Goal: Information Seeking & Learning: Learn about a topic

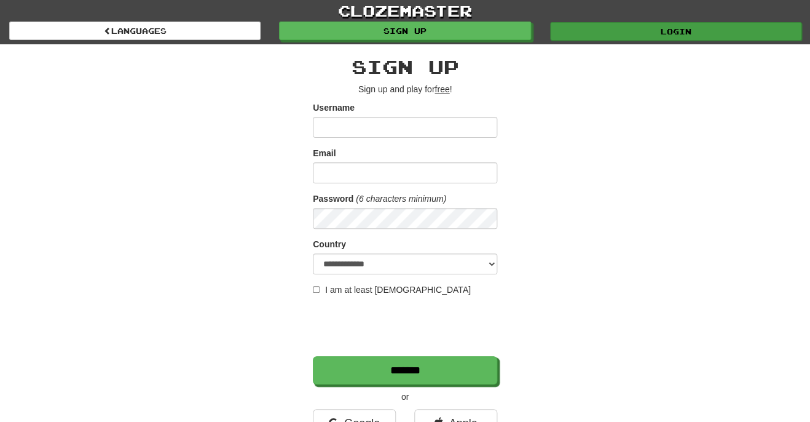
click at [676, 28] on link "Login" at bounding box center [675, 31] width 251 height 18
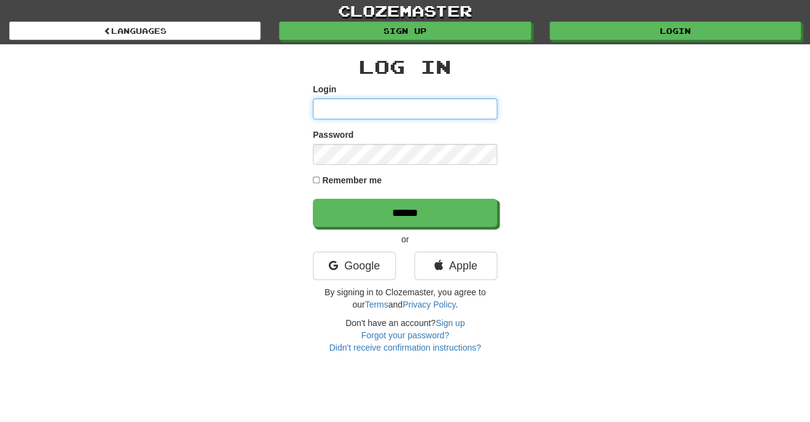
type input "*********"
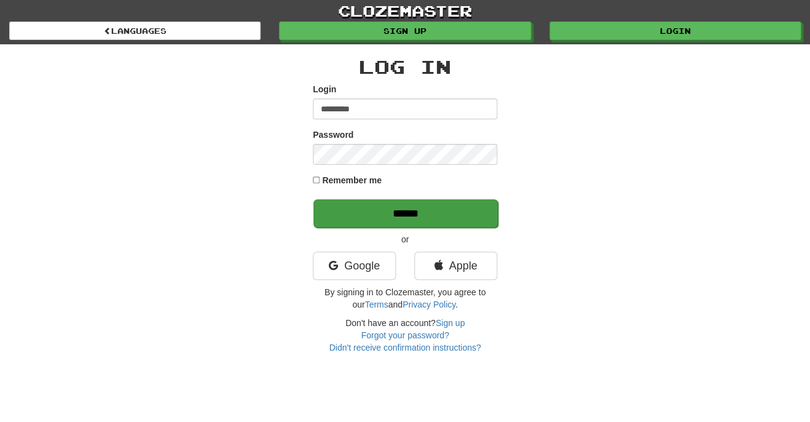
click at [472, 216] on input "******" at bounding box center [405, 213] width 184 height 28
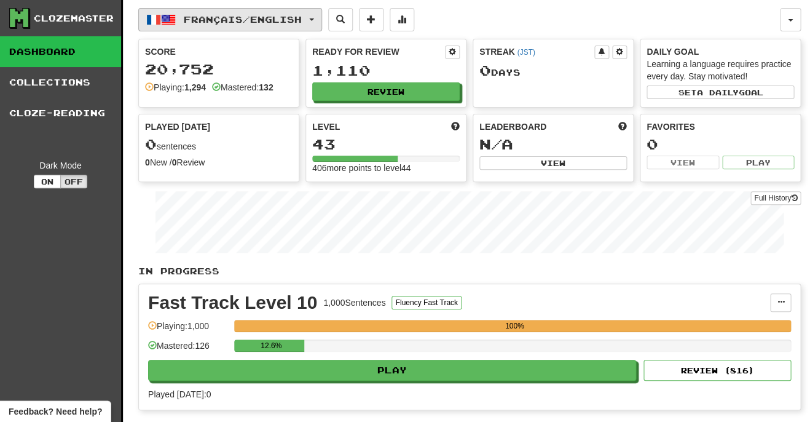
click at [224, 25] on button "Français / English" at bounding box center [230, 19] width 184 height 23
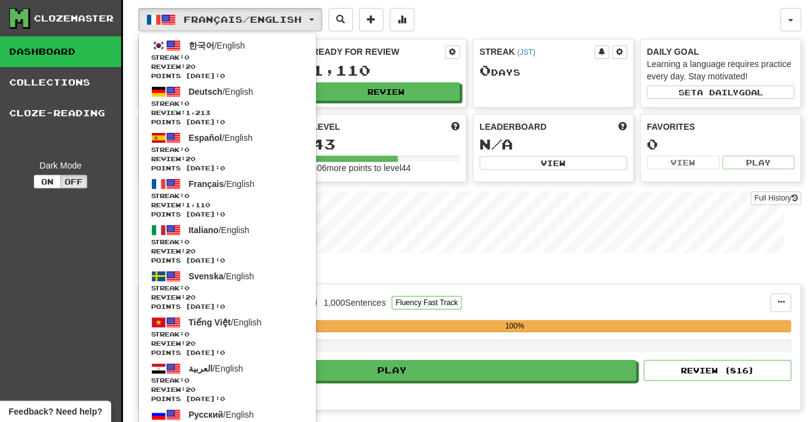
click at [444, 339] on div "12.6%" at bounding box center [512, 345] width 557 height 12
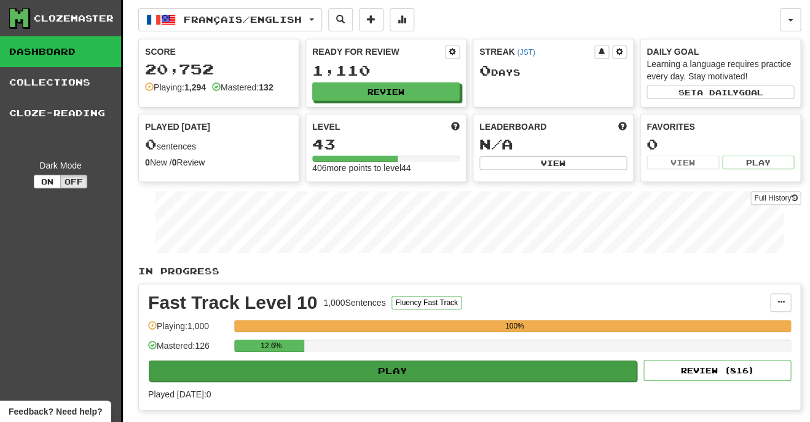
click at [432, 366] on button "Play" at bounding box center [393, 370] width 488 height 21
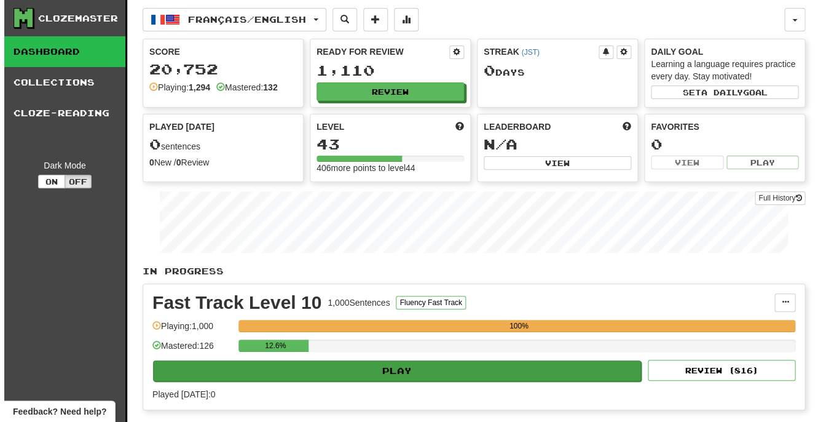
select select "**"
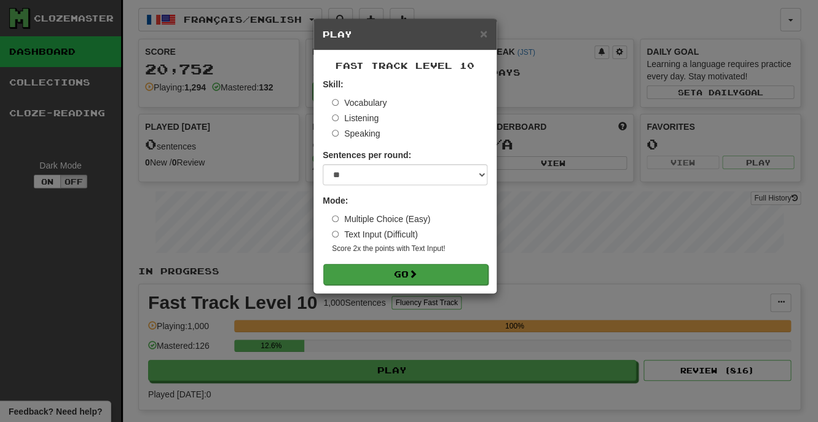
click at [410, 269] on button "Go" at bounding box center [405, 274] width 165 height 21
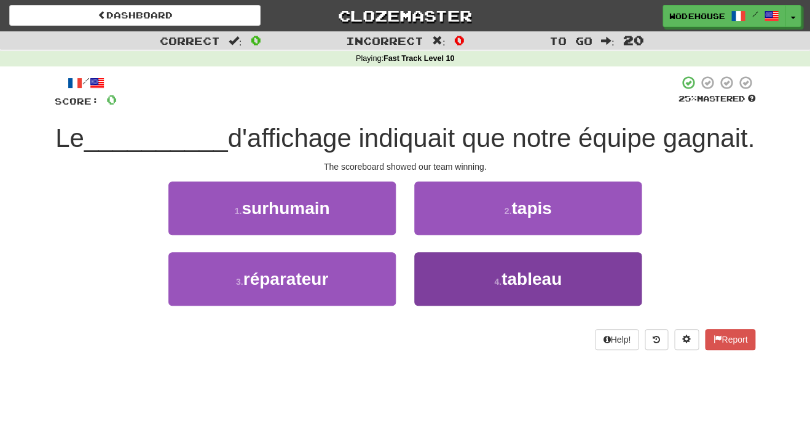
click at [465, 305] on button "4 . tableau" at bounding box center [527, 278] width 227 height 53
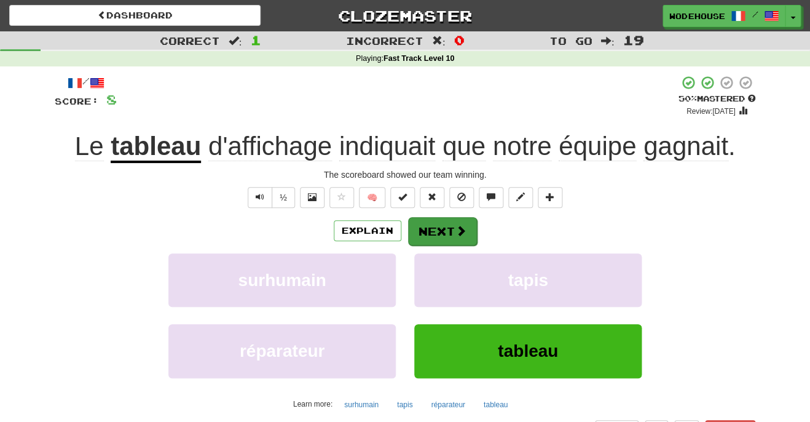
click at [469, 225] on button "Next" at bounding box center [442, 231] width 69 height 28
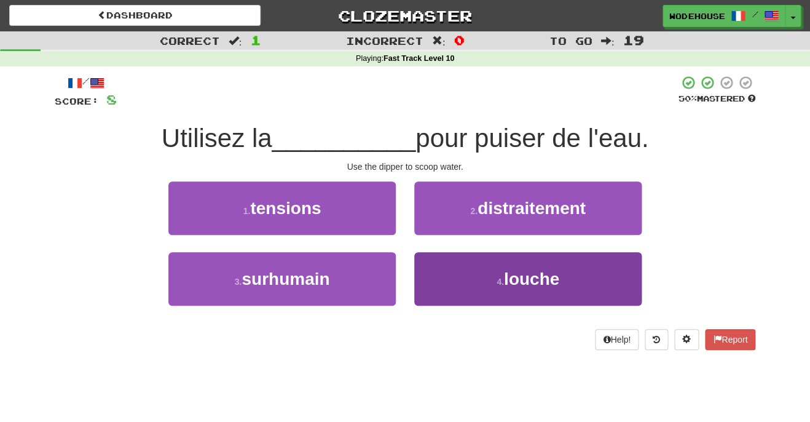
click at [532, 286] on button "4 . louche" at bounding box center [527, 278] width 227 height 53
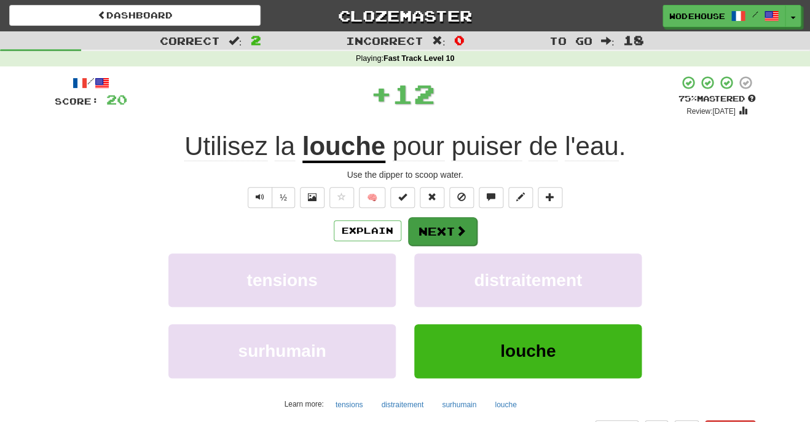
click at [449, 220] on button "Next" at bounding box center [442, 231] width 69 height 28
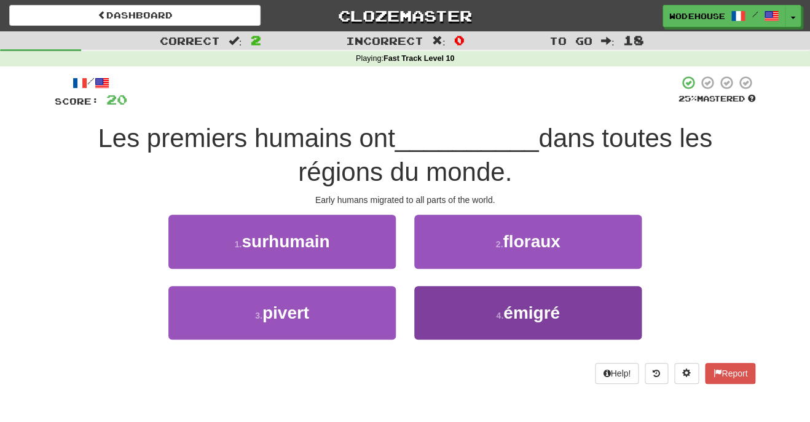
click at [452, 323] on button "4 . émigré" at bounding box center [527, 312] width 227 height 53
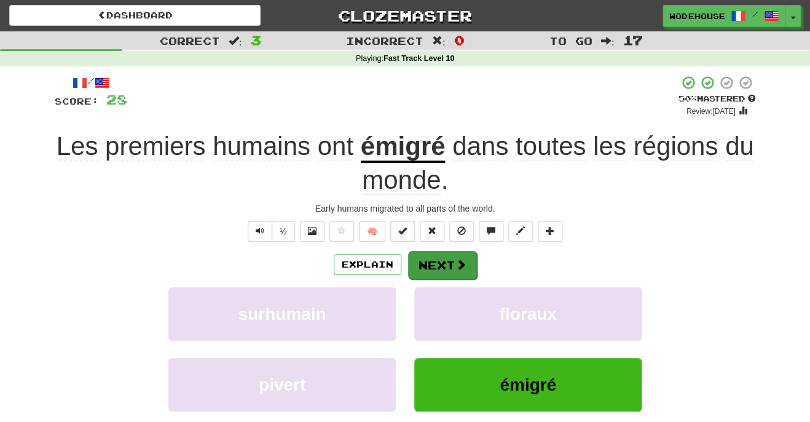
click at [458, 260] on span at bounding box center [460, 264] width 11 height 11
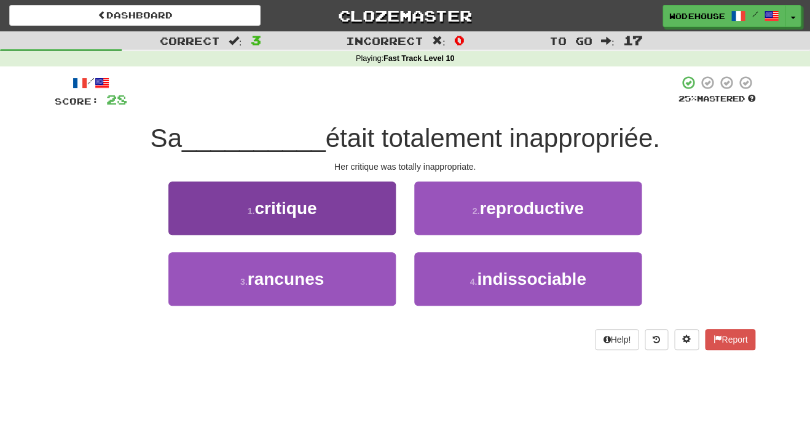
click at [339, 218] on button "1 . critique" at bounding box center [281, 207] width 227 height 53
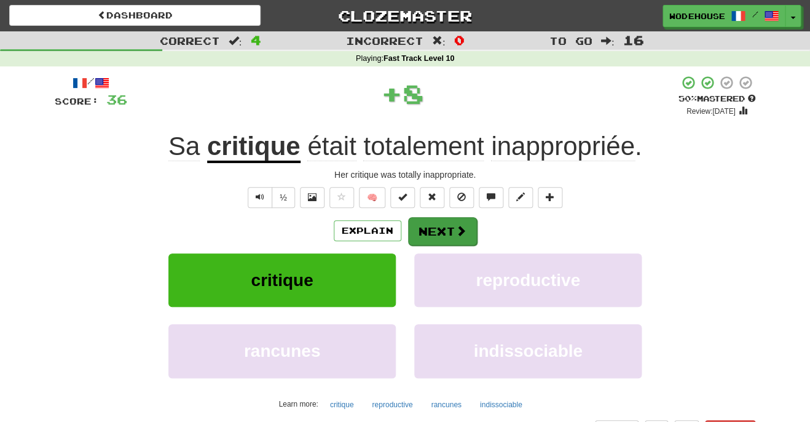
click at [434, 232] on button "Next" at bounding box center [442, 231] width 69 height 28
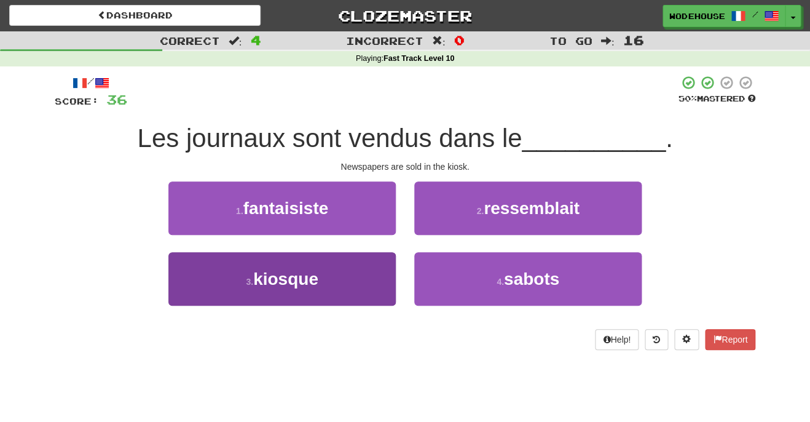
click at [269, 275] on span "kiosque" at bounding box center [285, 278] width 65 height 19
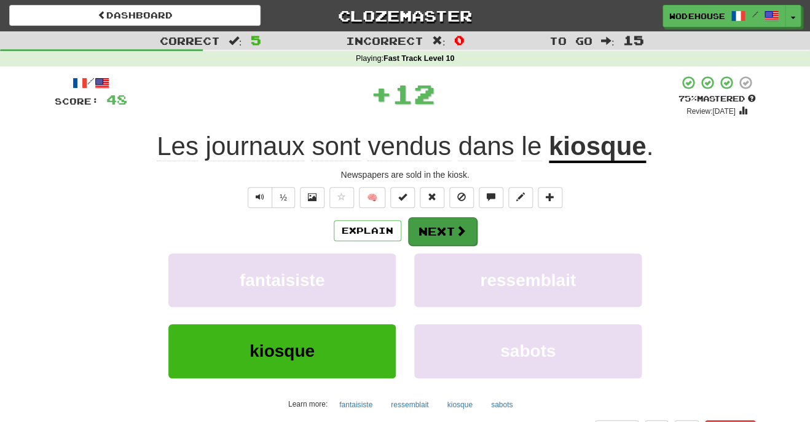
click at [447, 225] on button "Next" at bounding box center [442, 231] width 69 height 28
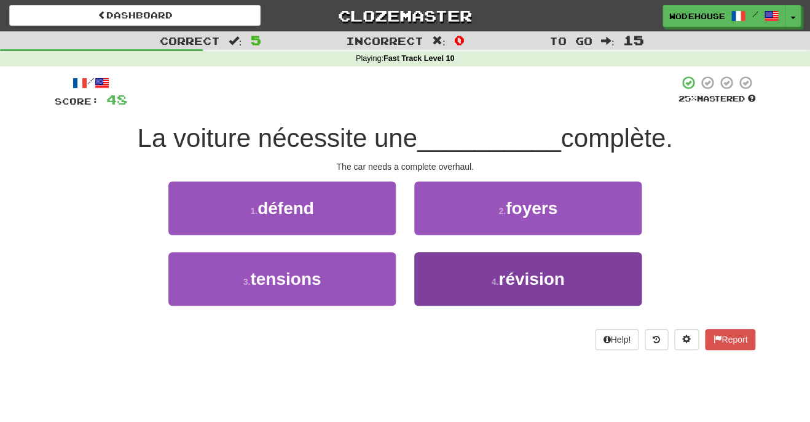
click at [491, 280] on small "4 ." at bounding box center [494, 281] width 7 height 10
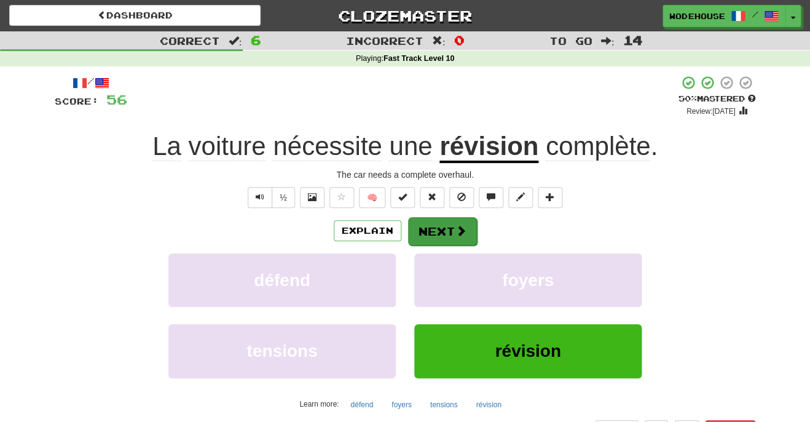
click at [435, 235] on button "Next" at bounding box center [442, 231] width 69 height 28
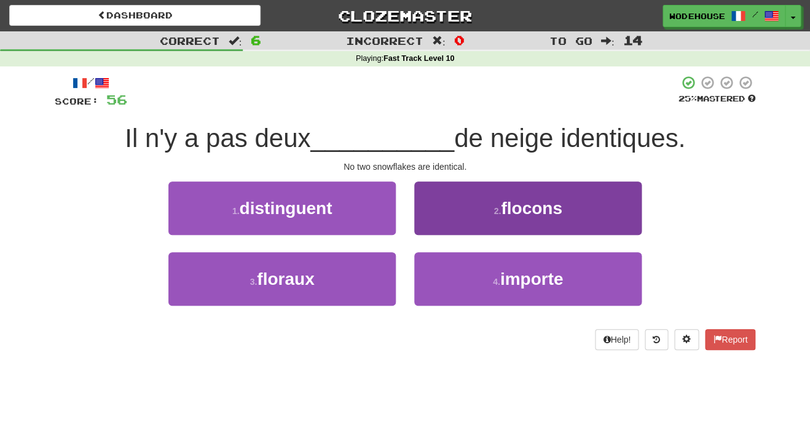
click at [457, 211] on button "2 . flocons" at bounding box center [527, 207] width 227 height 53
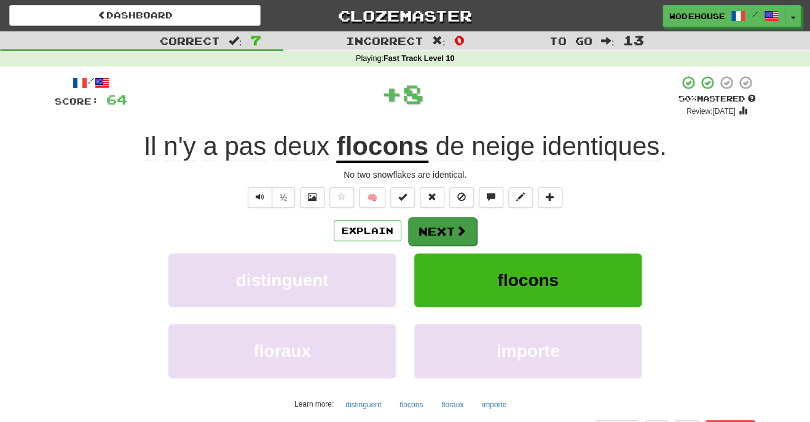
click at [455, 229] on span at bounding box center [460, 230] width 11 height 11
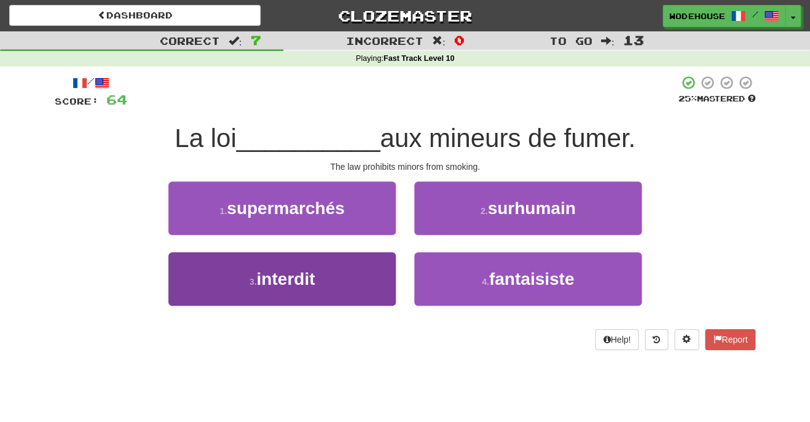
click at [332, 293] on button "3 . interdit" at bounding box center [281, 278] width 227 height 53
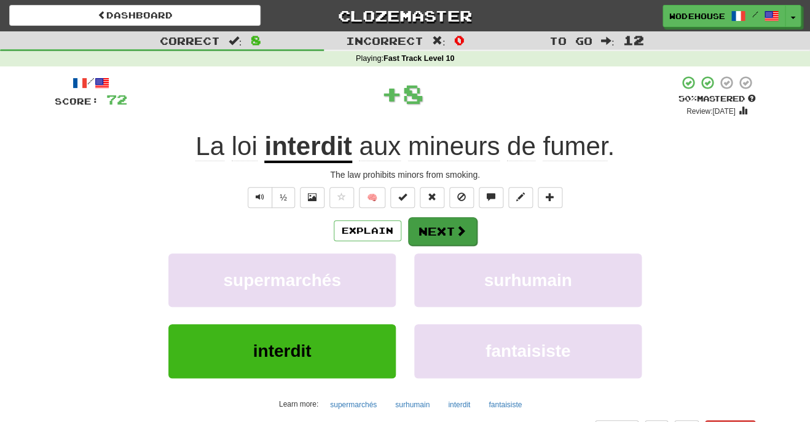
click at [461, 234] on button "Next" at bounding box center [442, 231] width 69 height 28
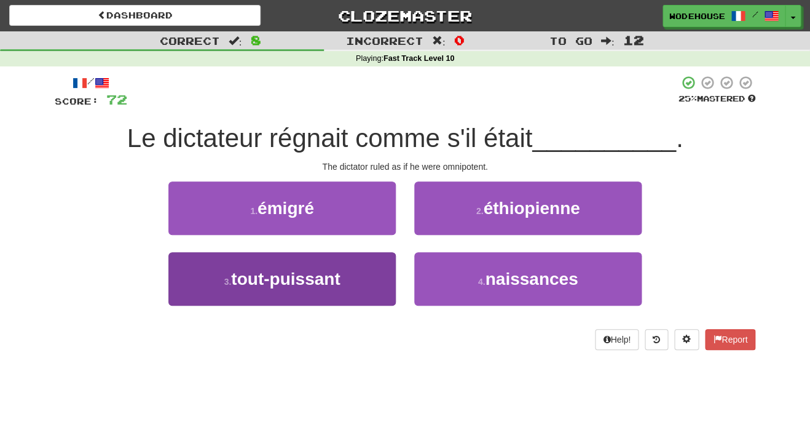
click at [392, 277] on button "3 . tout-puissant" at bounding box center [281, 278] width 227 height 53
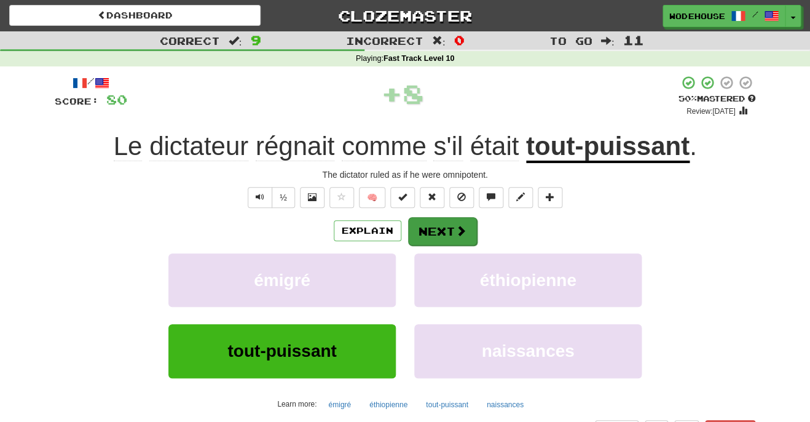
click at [462, 230] on span at bounding box center [460, 230] width 11 height 11
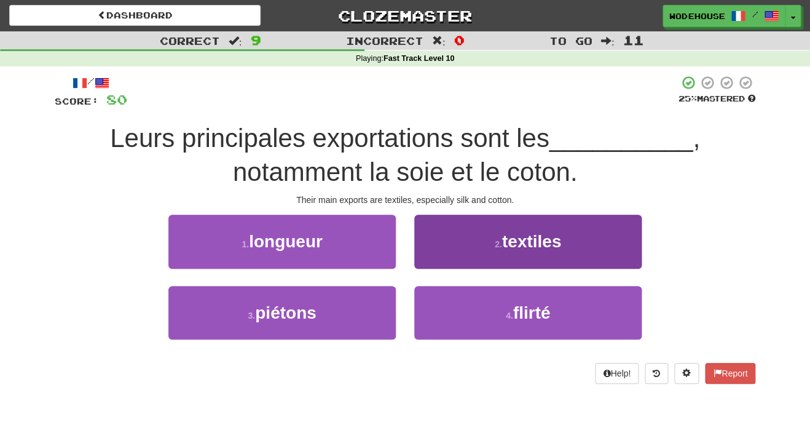
click at [458, 254] on button "2 . textiles" at bounding box center [527, 240] width 227 height 53
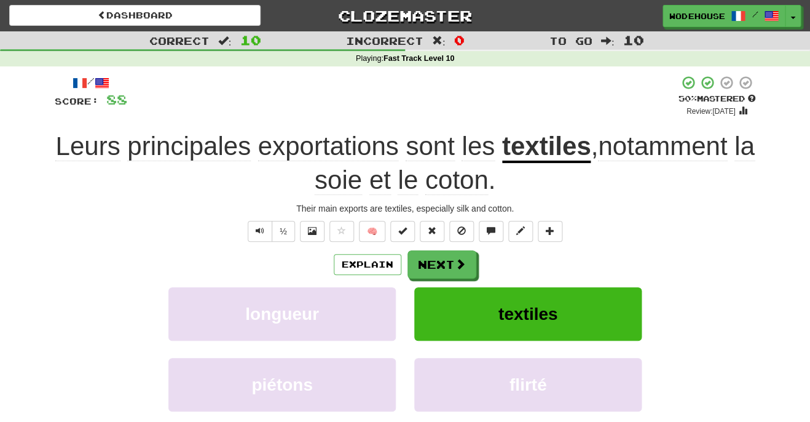
click at [458, 258] on span at bounding box center [460, 263] width 11 height 11
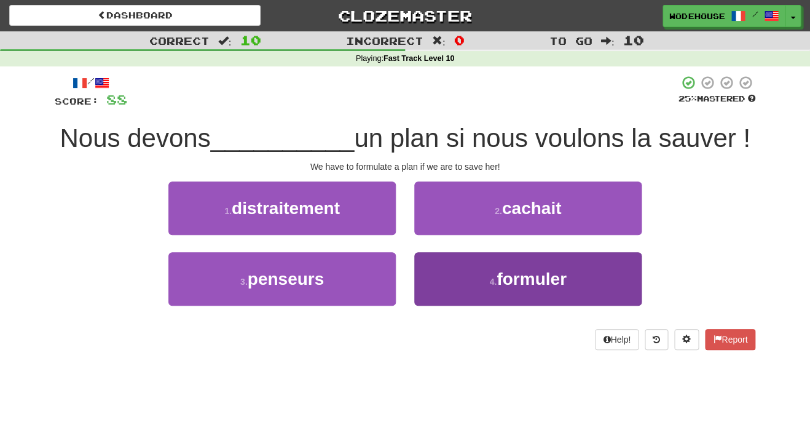
click at [482, 279] on button "4 . formuler" at bounding box center [527, 278] width 227 height 53
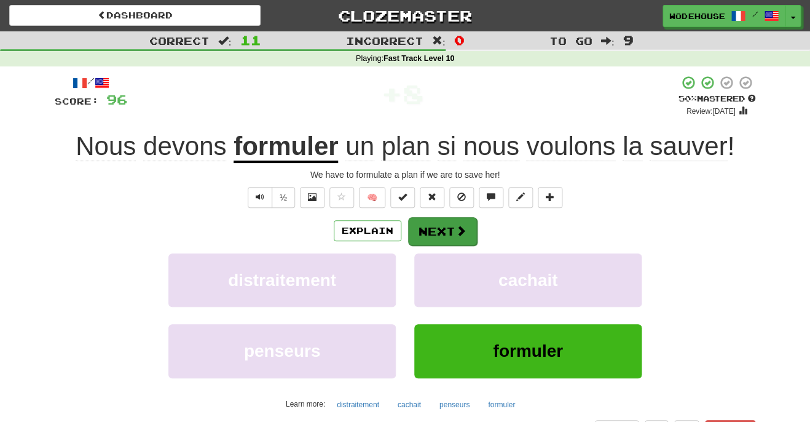
click at [455, 232] on span at bounding box center [460, 230] width 11 height 11
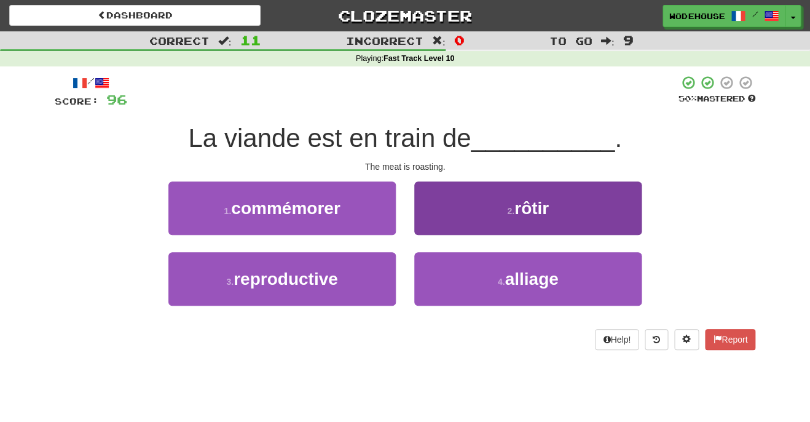
click at [454, 199] on button "2 . rôtir" at bounding box center [527, 207] width 227 height 53
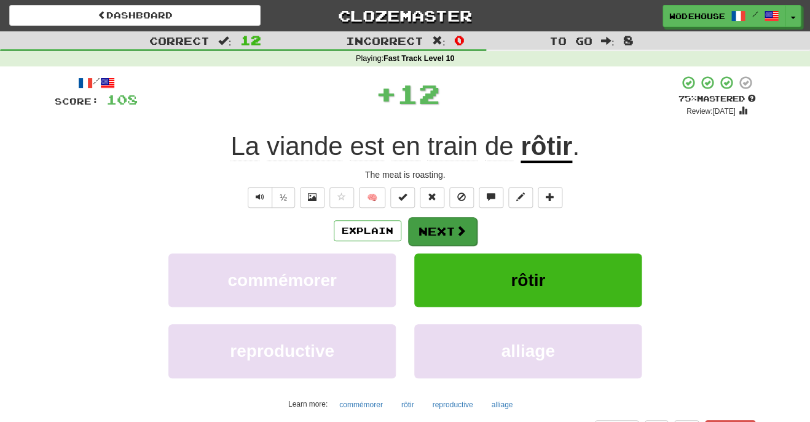
click at [434, 225] on button "Next" at bounding box center [442, 231] width 69 height 28
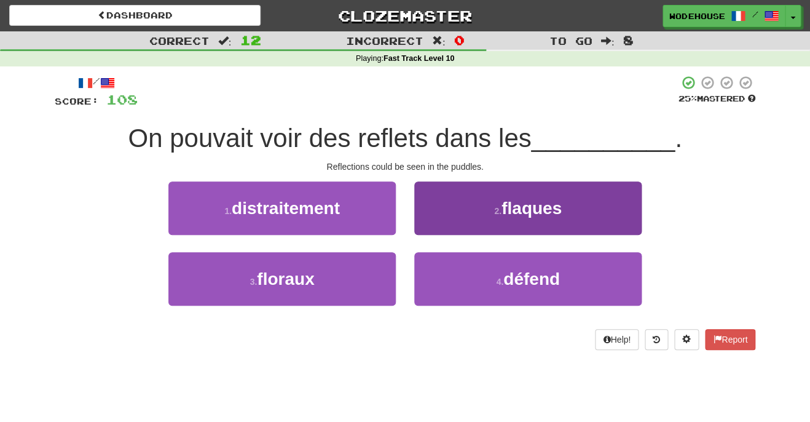
click at [489, 205] on button "2 . flaques" at bounding box center [527, 207] width 227 height 53
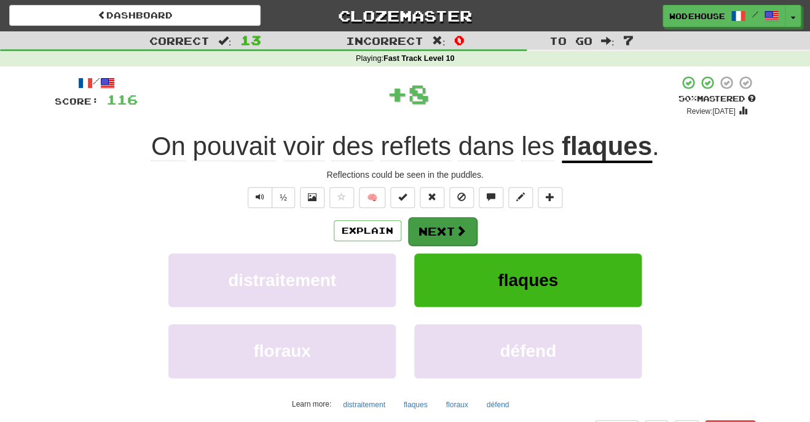
click at [438, 222] on button "Next" at bounding box center [442, 231] width 69 height 28
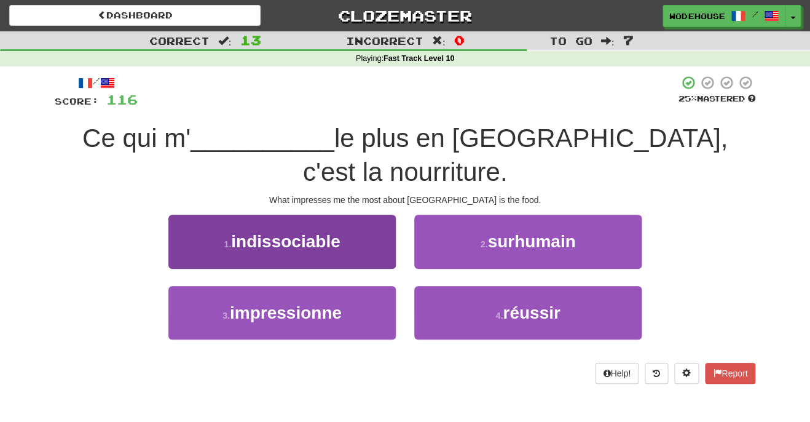
click at [310, 303] on span "impressionne" at bounding box center [286, 312] width 112 height 19
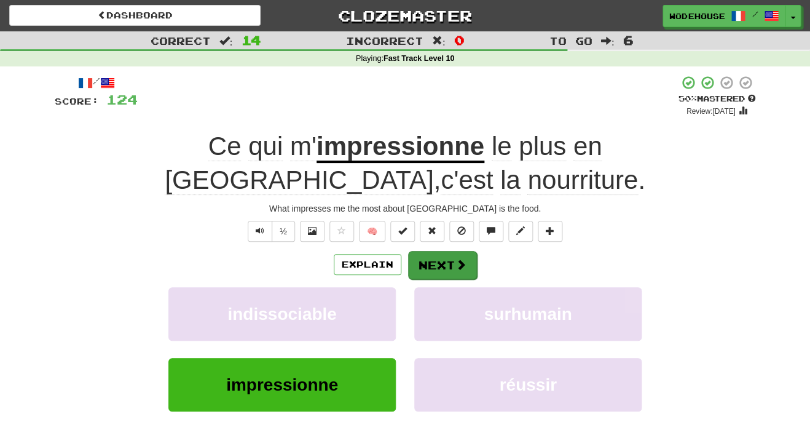
click at [450, 251] on button "Next" at bounding box center [442, 265] width 69 height 28
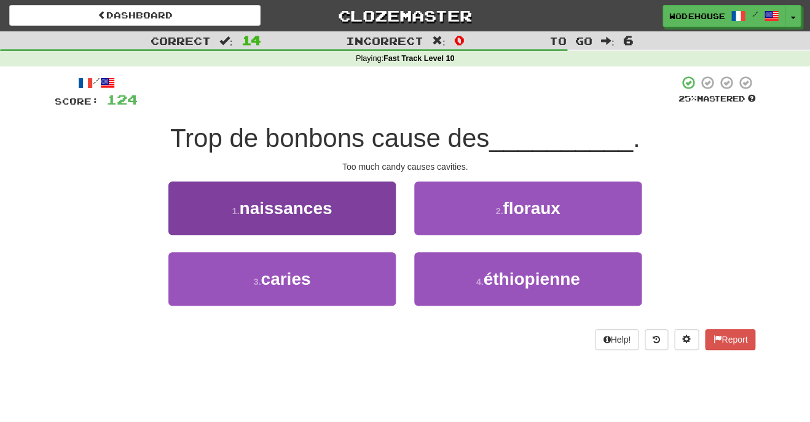
drag, startPoint x: 326, startPoint y: 267, endPoint x: 360, endPoint y: 249, distance: 37.9
click at [326, 267] on button "3 . caries" at bounding box center [281, 278] width 227 height 53
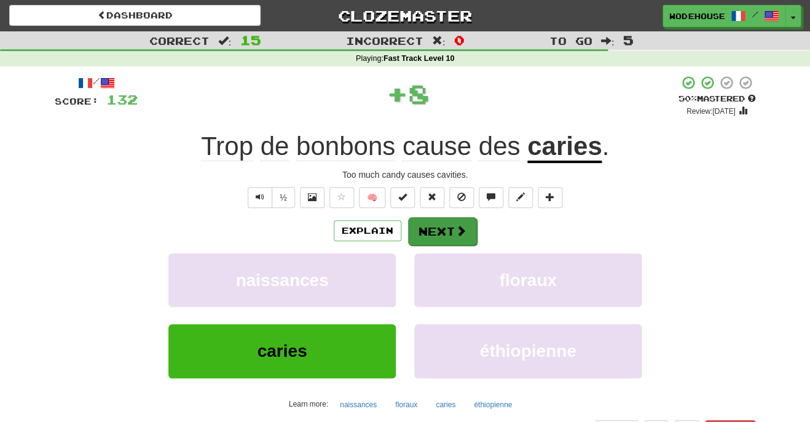
click at [433, 237] on button "Next" at bounding box center [442, 231] width 69 height 28
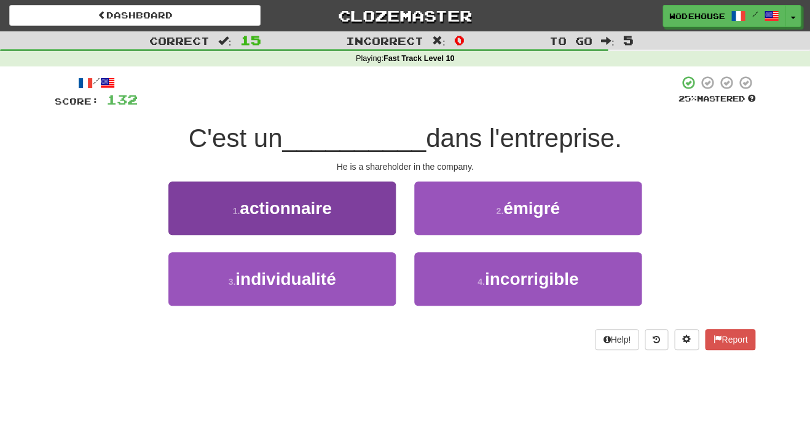
click at [372, 223] on button "1 . actionnaire" at bounding box center [281, 207] width 227 height 53
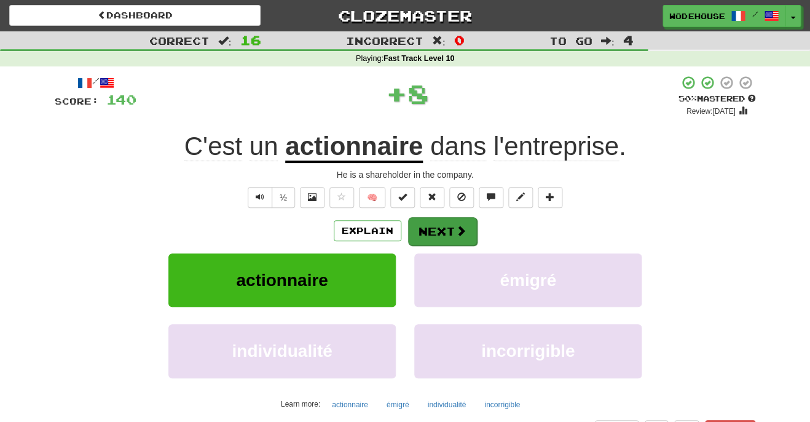
click at [466, 222] on button "Next" at bounding box center [442, 231] width 69 height 28
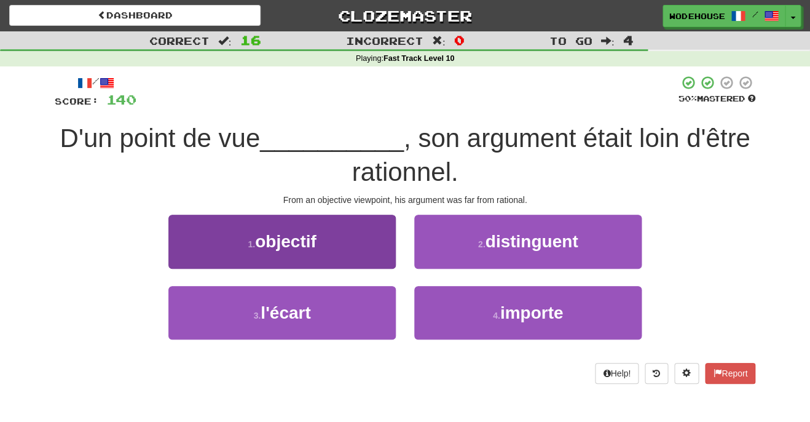
click at [352, 248] on button "1 . objectif" at bounding box center [281, 240] width 227 height 53
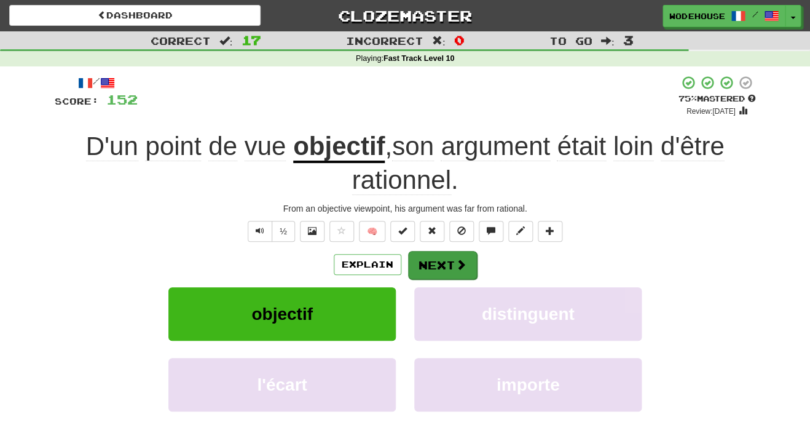
click at [464, 265] on span at bounding box center [460, 264] width 11 height 11
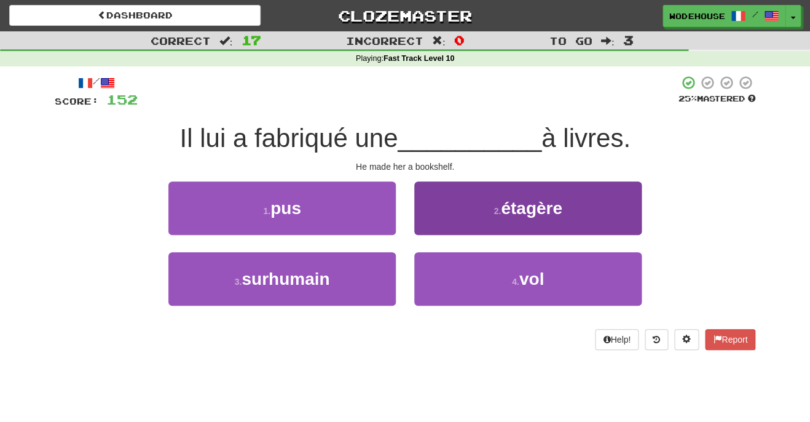
click at [463, 217] on button "2 . étagère" at bounding box center [527, 207] width 227 height 53
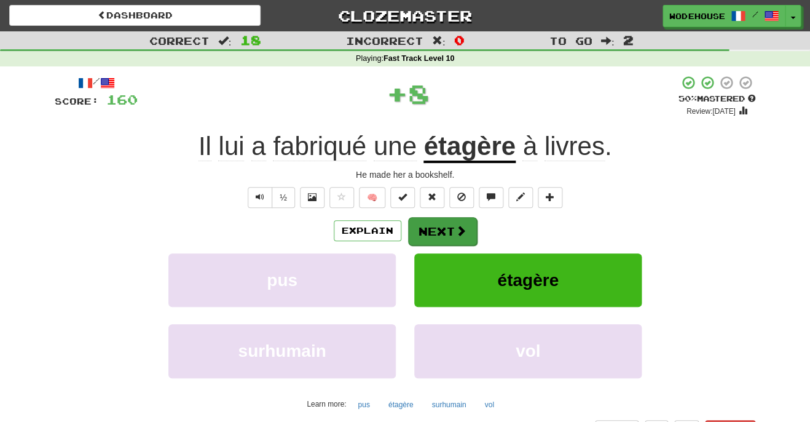
click at [432, 233] on button "Next" at bounding box center [442, 231] width 69 height 28
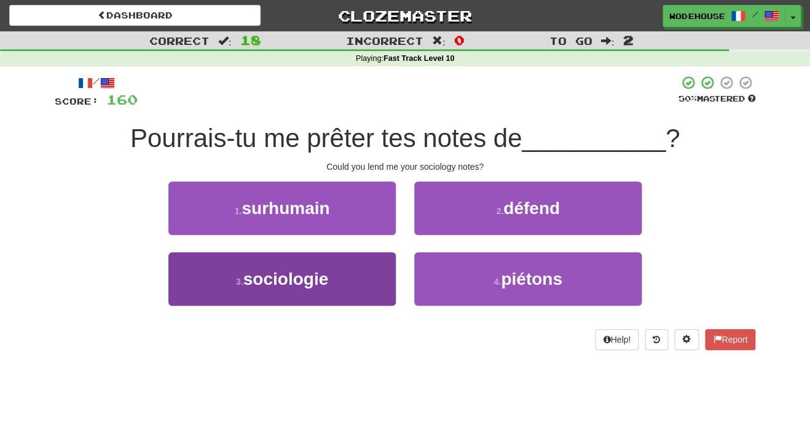
click at [297, 283] on span "sociologie" at bounding box center [285, 278] width 85 height 19
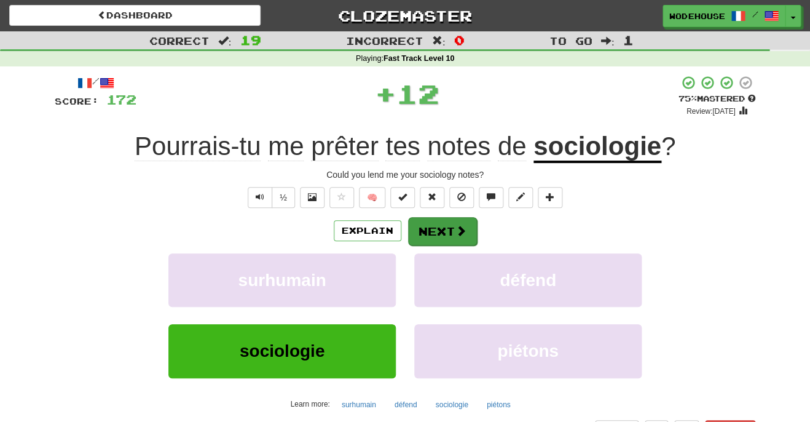
click at [447, 228] on button "Next" at bounding box center [442, 231] width 69 height 28
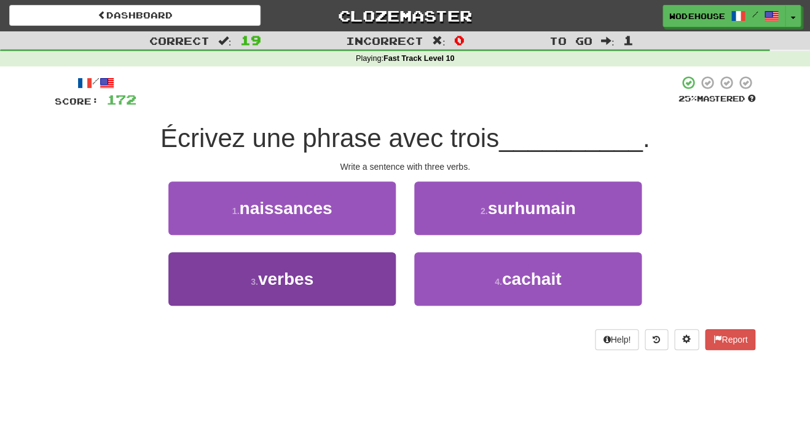
click at [323, 296] on button "3 . verbes" at bounding box center [281, 278] width 227 height 53
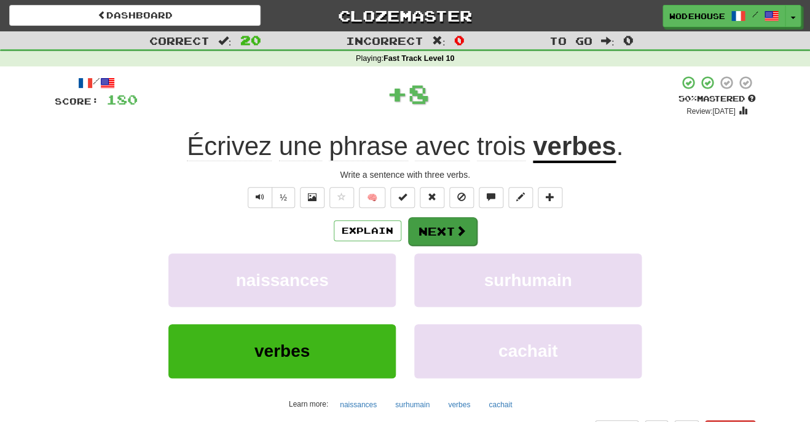
click at [452, 229] on button "Next" at bounding box center [442, 231] width 69 height 28
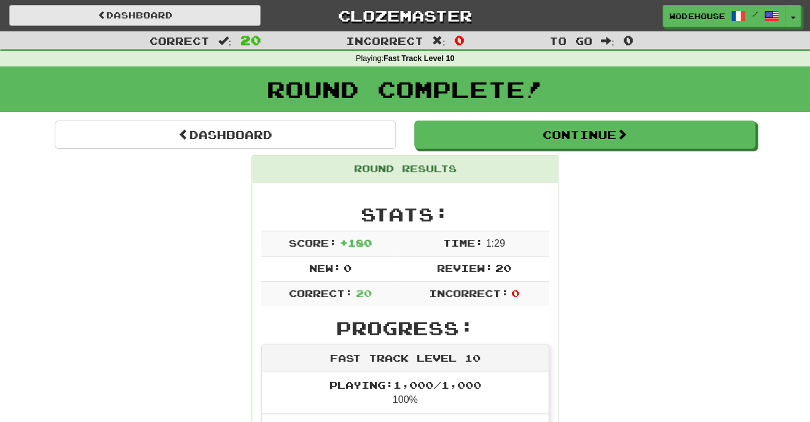
click at [162, 12] on link "Dashboard" at bounding box center [134, 15] width 251 height 21
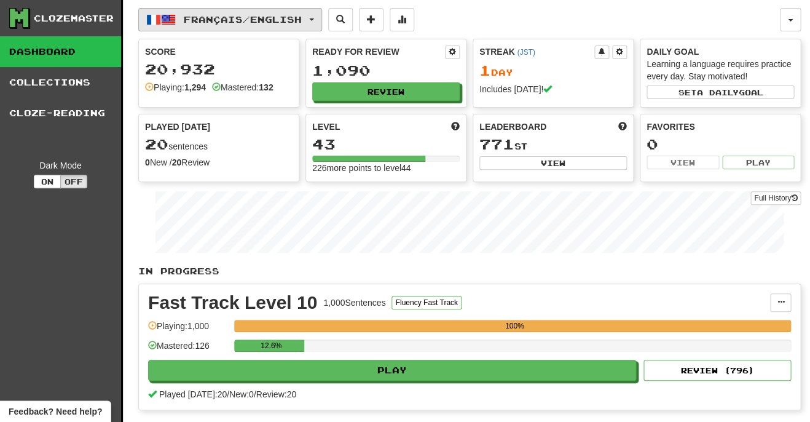
click at [209, 14] on span "Français / English" at bounding box center [243, 19] width 118 height 10
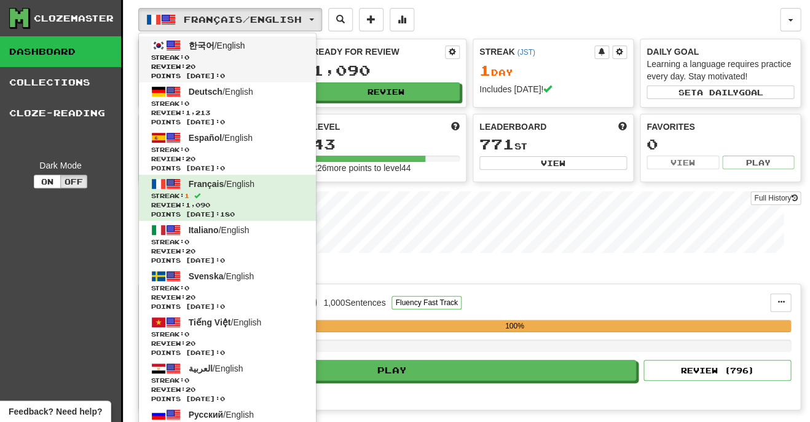
click at [203, 41] on span "한국어" at bounding box center [202, 46] width 26 height 10
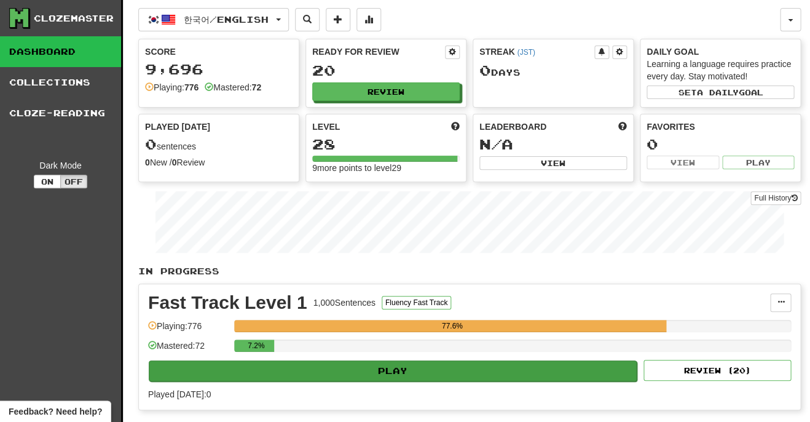
click at [606, 363] on button "Play" at bounding box center [393, 370] width 488 height 21
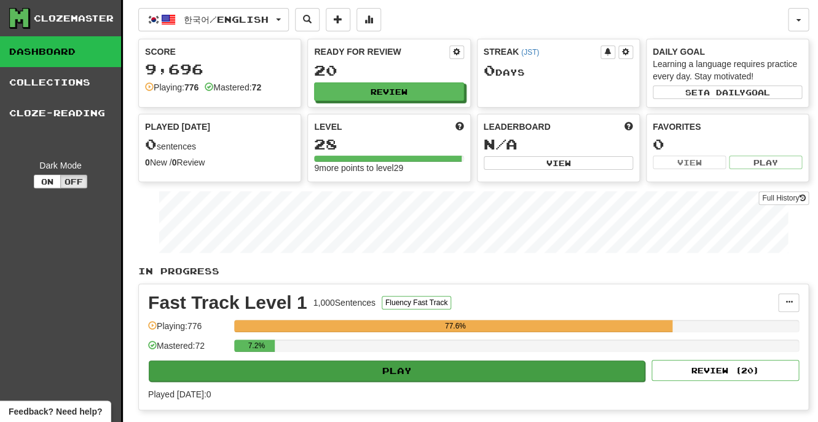
select select "**"
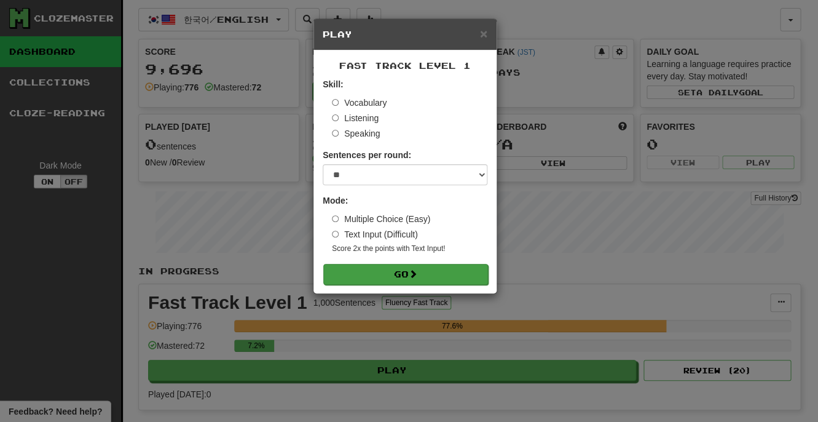
click at [472, 265] on button "Go" at bounding box center [405, 274] width 165 height 21
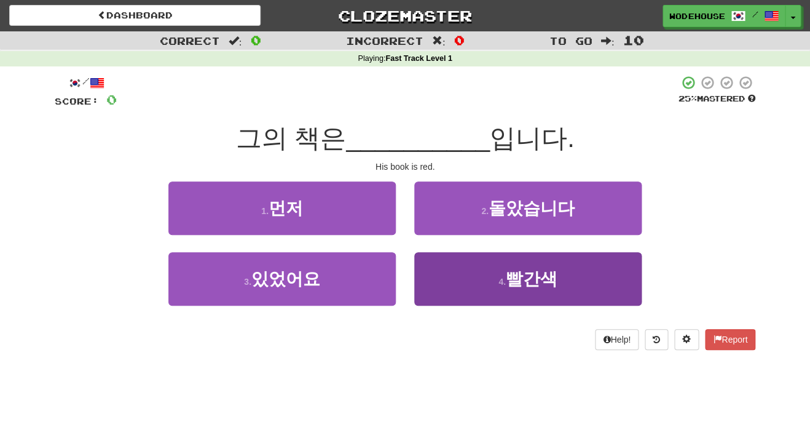
click at [481, 273] on button "4 . 빨간색" at bounding box center [527, 278] width 227 height 53
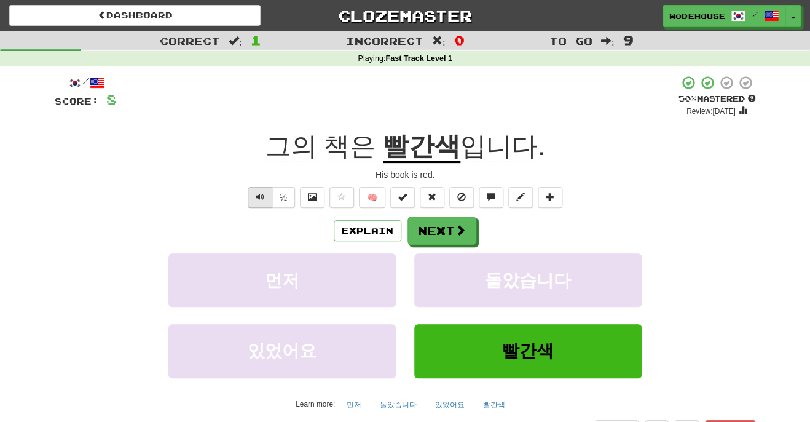
click at [259, 192] on span "Text-to-speech controls" at bounding box center [260, 196] width 9 height 9
click at [460, 235] on button "Next" at bounding box center [442, 231] width 69 height 28
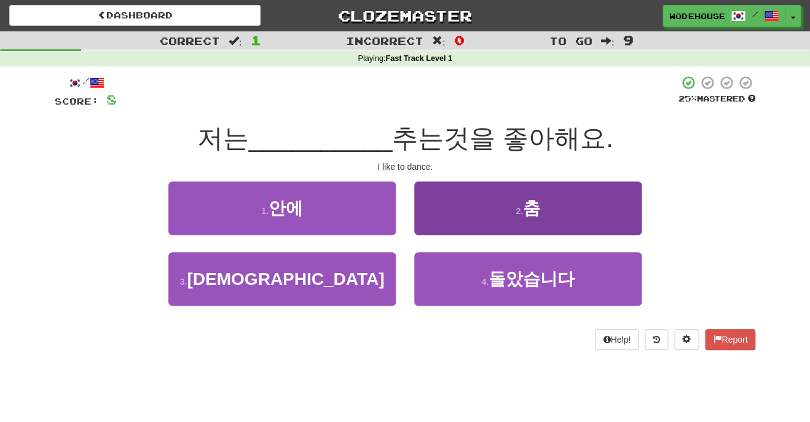
click at [458, 213] on button "2 . 춤" at bounding box center [527, 207] width 227 height 53
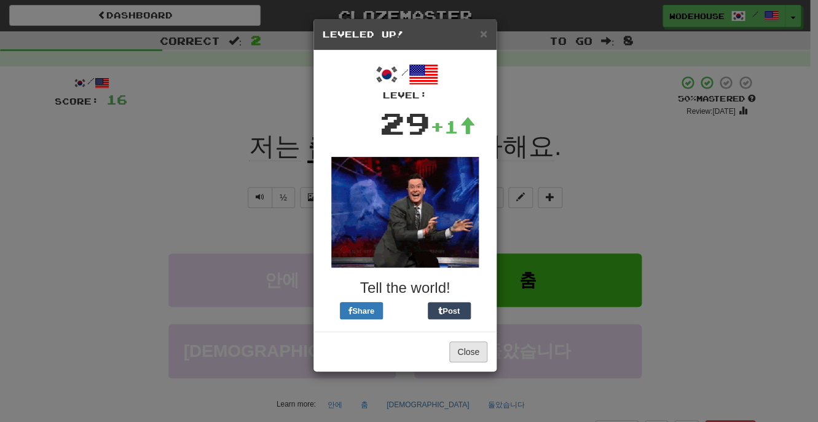
click at [456, 353] on button "Close" at bounding box center [468, 351] width 38 height 21
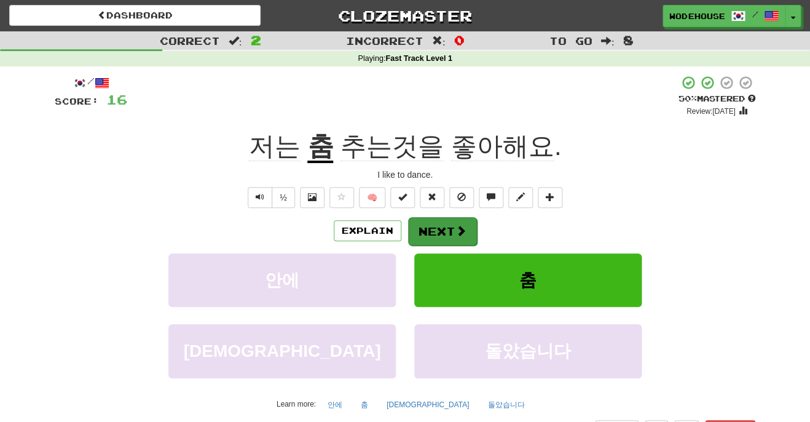
click at [438, 221] on button "Next" at bounding box center [442, 231] width 69 height 28
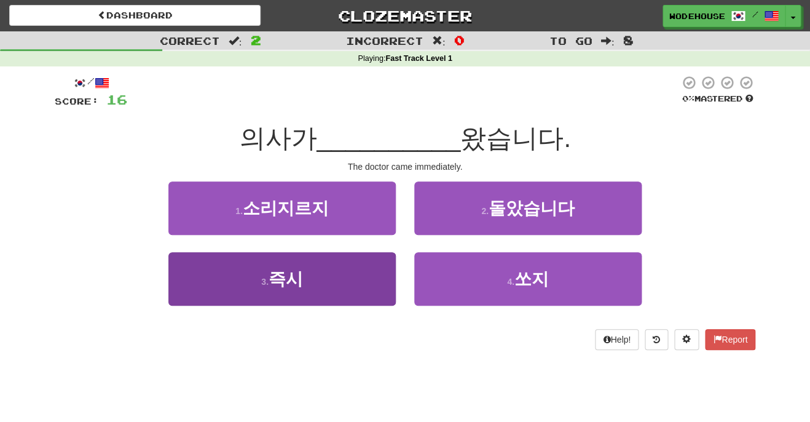
click at [358, 279] on button "3 . 즉시" at bounding box center [281, 278] width 227 height 53
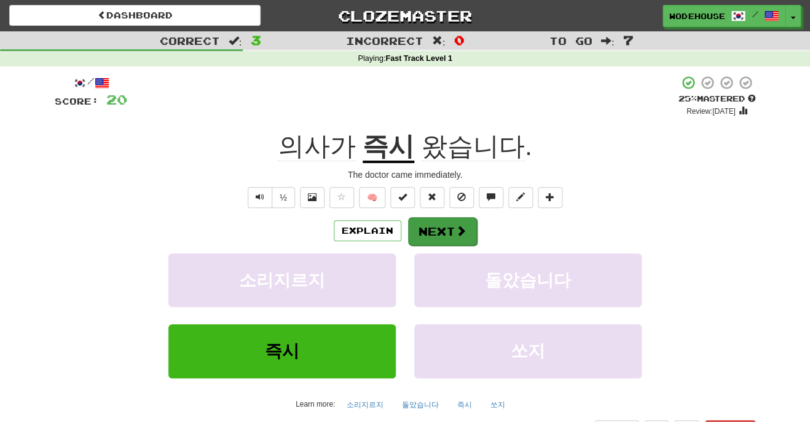
click at [444, 229] on button "Next" at bounding box center [442, 231] width 69 height 28
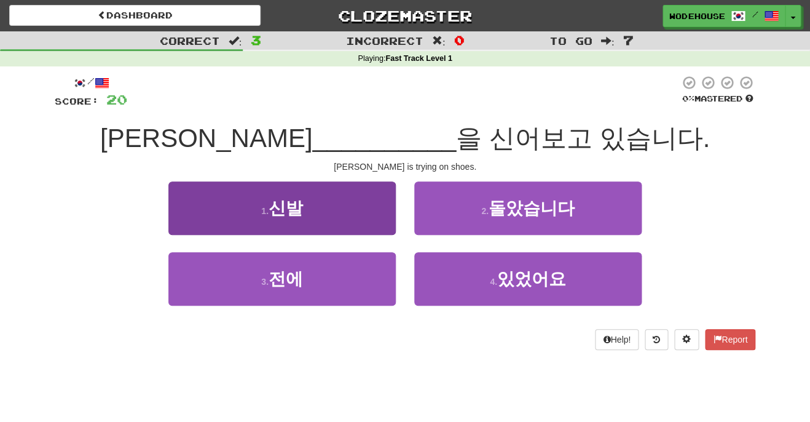
click at [323, 218] on button "1 . 신발" at bounding box center [281, 207] width 227 height 53
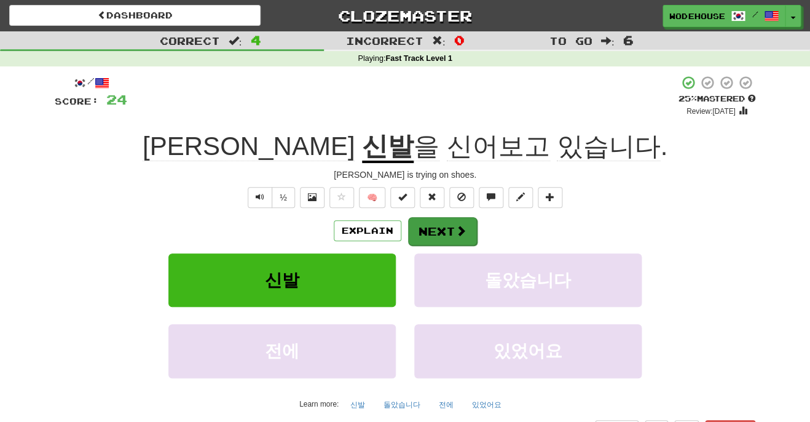
click at [440, 231] on button "Next" at bounding box center [442, 231] width 69 height 28
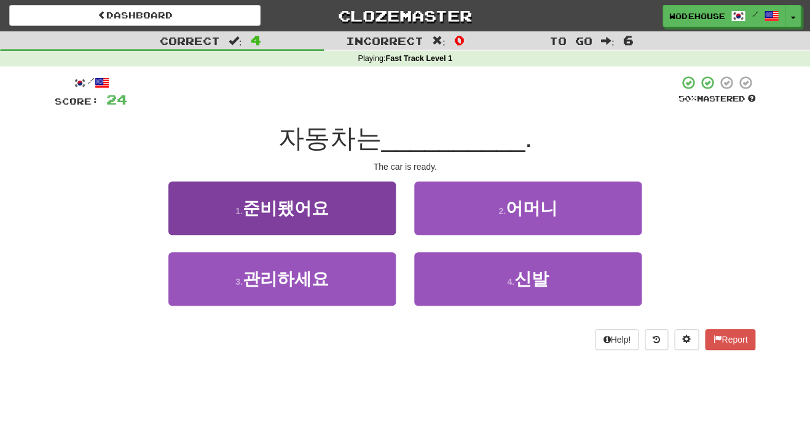
click at [309, 207] on span "준비됐어요" at bounding box center [286, 207] width 86 height 19
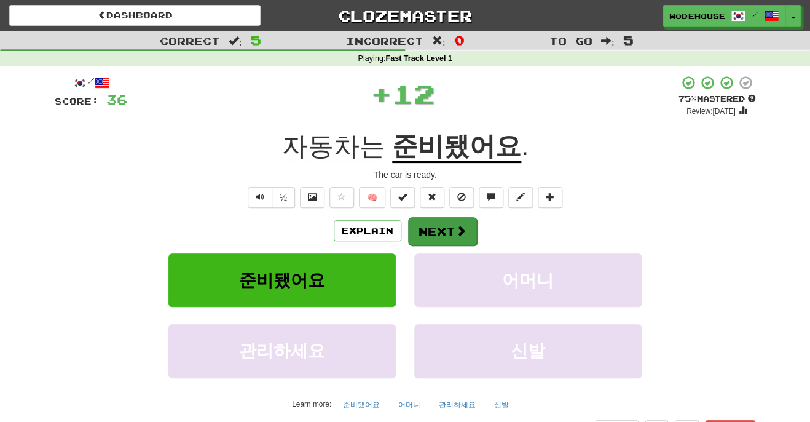
click at [426, 229] on button "Next" at bounding box center [442, 231] width 69 height 28
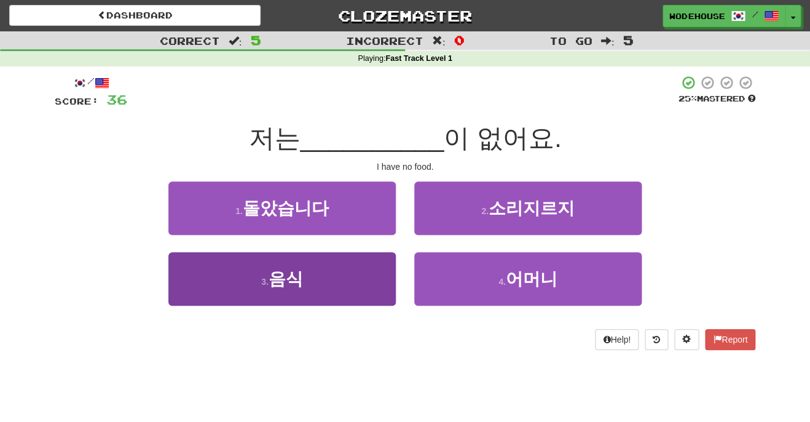
click at [335, 299] on button "3 . 음식" at bounding box center [281, 278] width 227 height 53
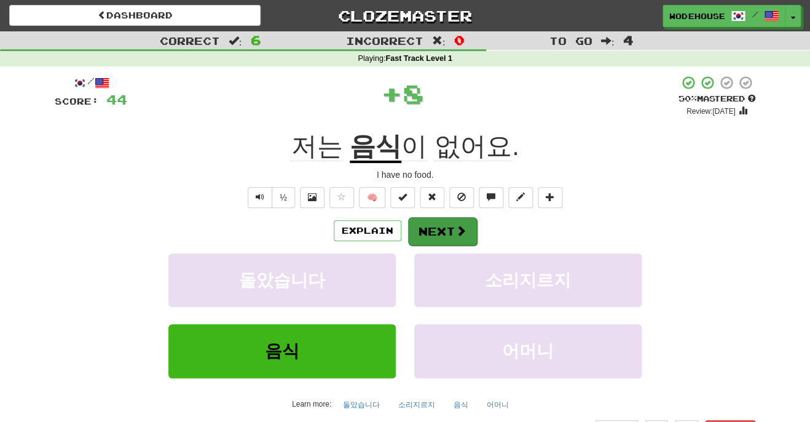
click at [463, 225] on span at bounding box center [460, 230] width 11 height 11
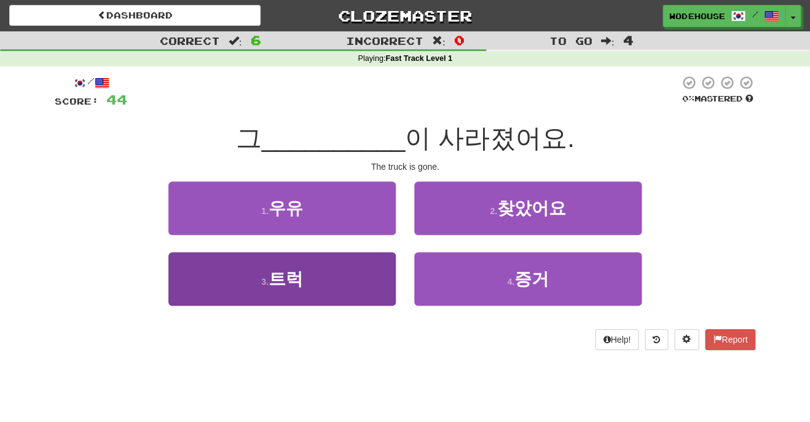
click at [320, 271] on button "3 . 트럭" at bounding box center [281, 278] width 227 height 53
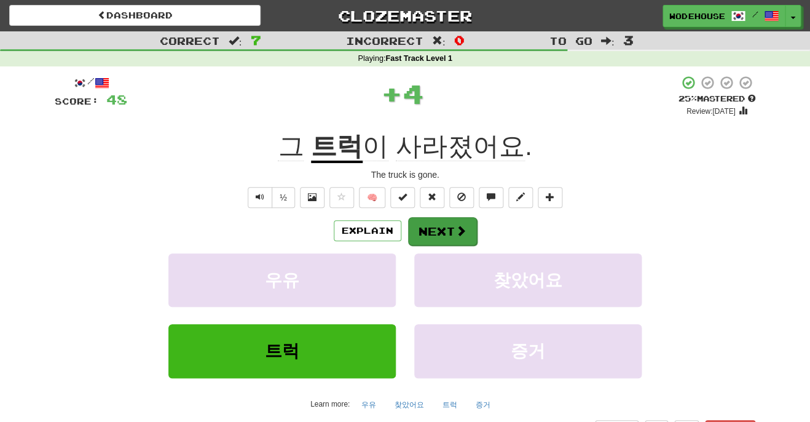
click at [443, 237] on button "Next" at bounding box center [442, 231] width 69 height 28
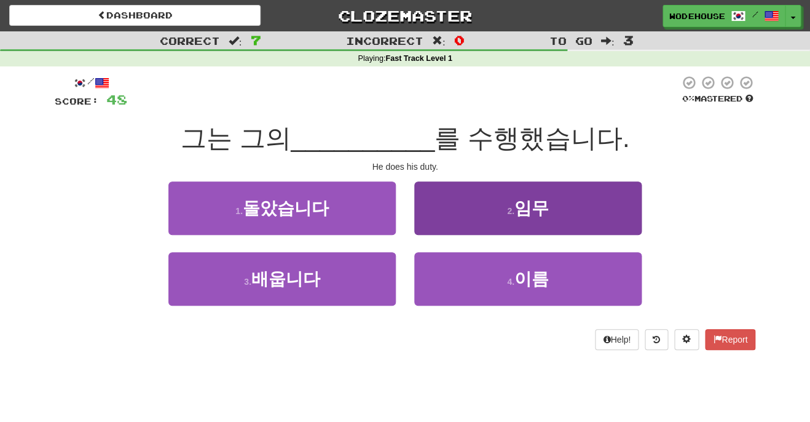
click at [454, 215] on button "2 . 임무" at bounding box center [527, 207] width 227 height 53
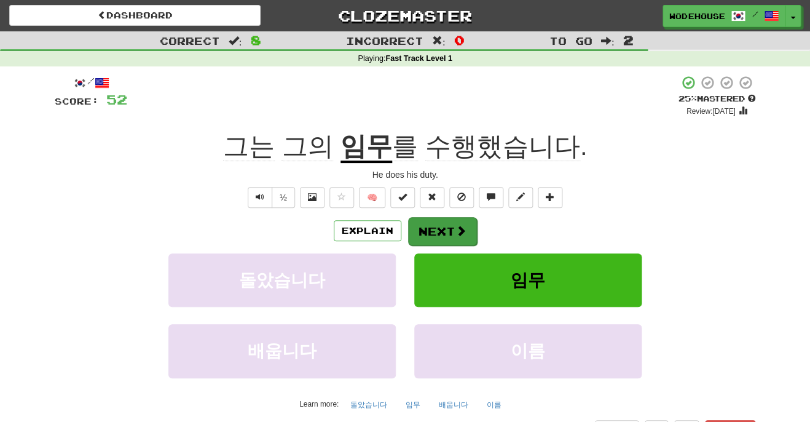
click at [434, 231] on button "Next" at bounding box center [442, 231] width 69 height 28
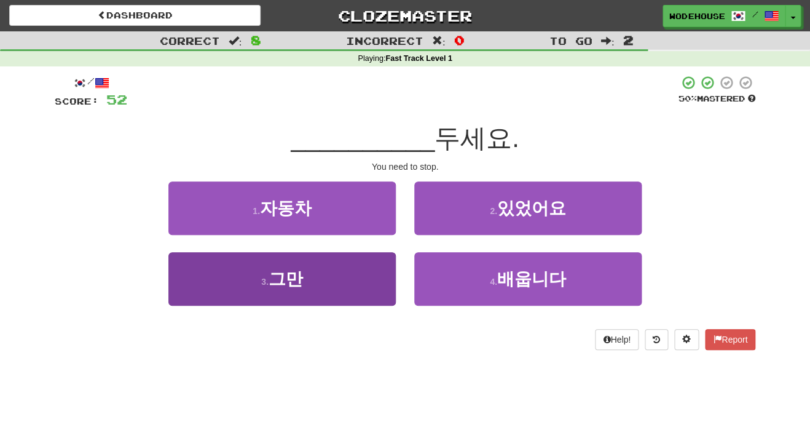
click at [296, 286] on span "그만" at bounding box center [286, 278] width 34 height 19
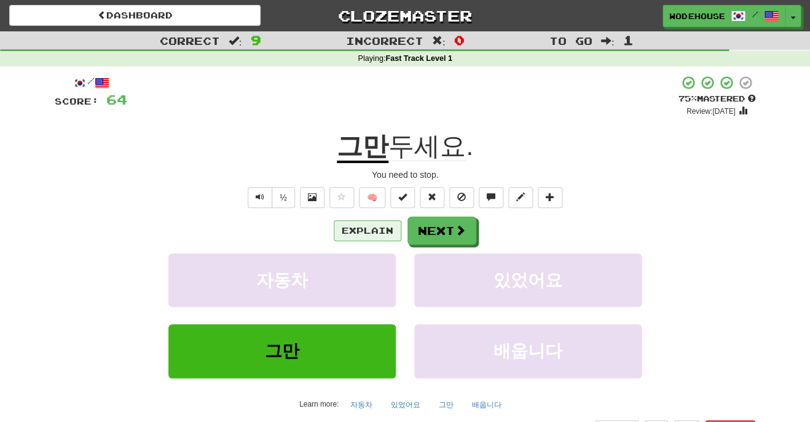
click at [384, 225] on button "Explain" at bounding box center [368, 230] width 68 height 21
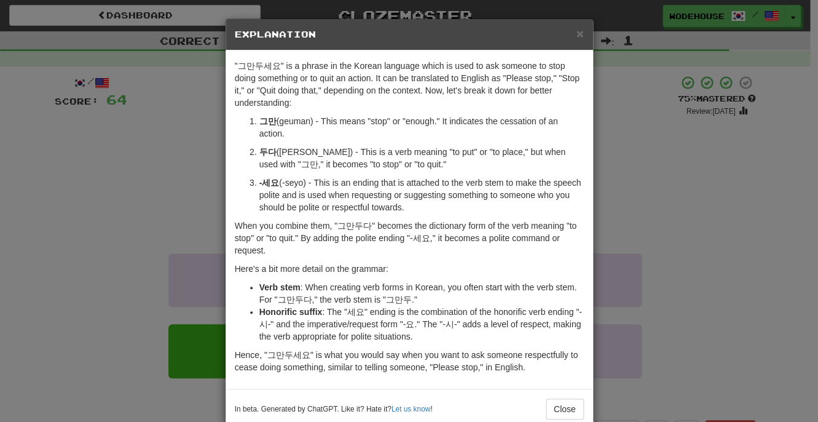
click at [119, 192] on div "× Explanation "그만두세요" is a phrase in the Korean language which is used to ask s…" at bounding box center [409, 211] width 818 height 422
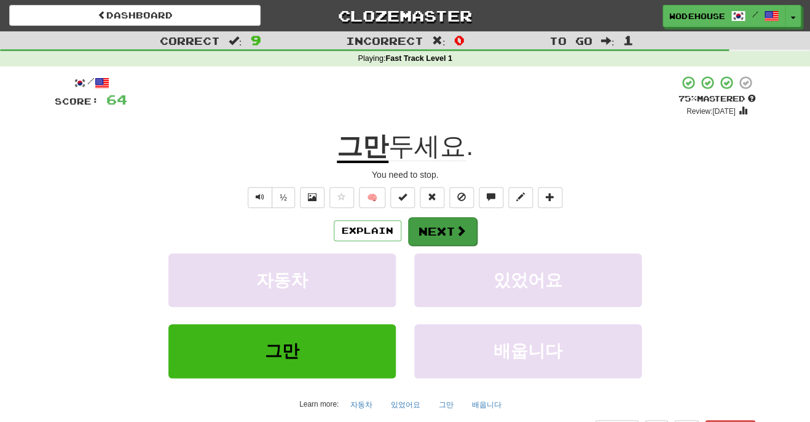
click at [455, 232] on span at bounding box center [460, 230] width 11 height 11
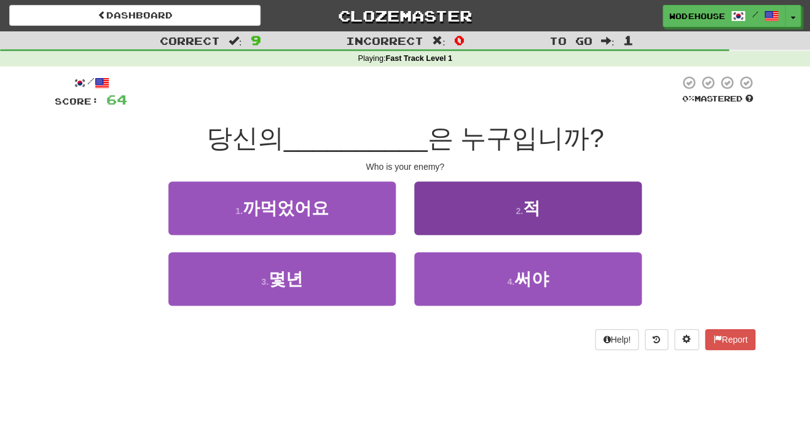
click at [619, 214] on button "2 . 적" at bounding box center [527, 207] width 227 height 53
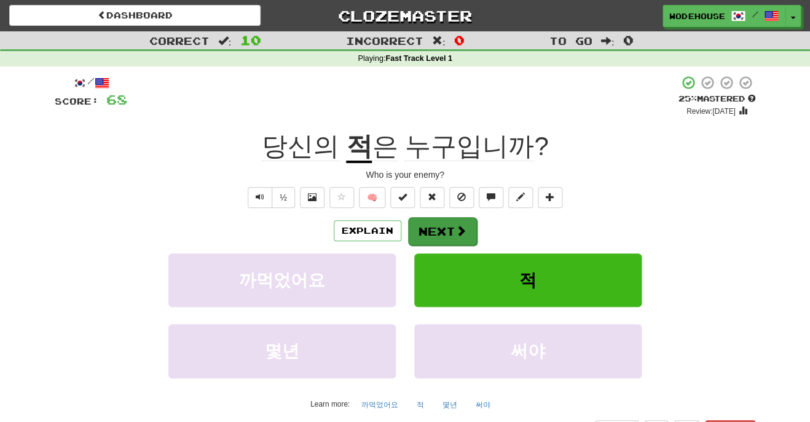
click at [464, 227] on span at bounding box center [460, 230] width 11 height 11
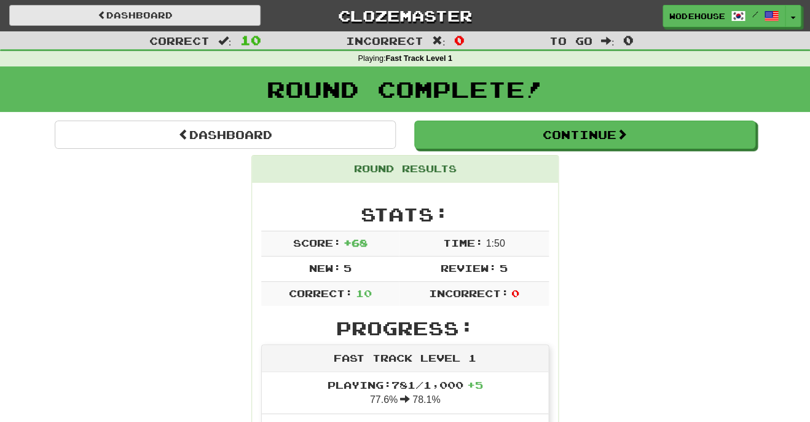
click at [158, 15] on link "Dashboard" at bounding box center [134, 15] width 251 height 21
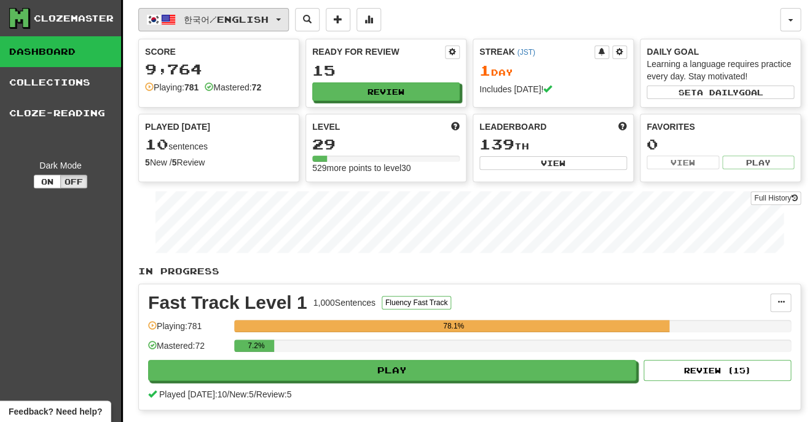
click at [205, 26] on button "한국어 / English" at bounding box center [213, 19] width 151 height 23
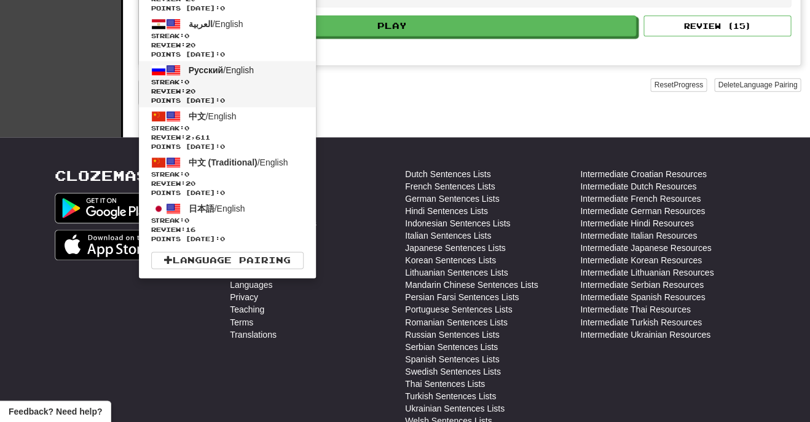
scroll to position [240, 0]
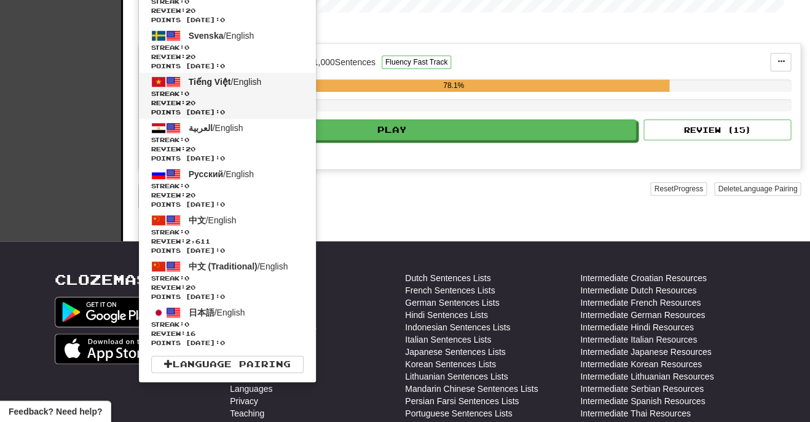
click at [213, 81] on span "Tiếng Việt" at bounding box center [210, 82] width 42 height 10
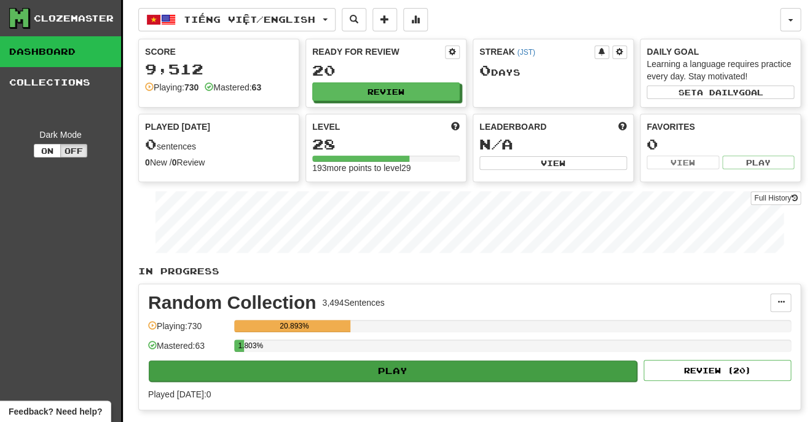
click at [431, 367] on button "Play" at bounding box center [393, 370] width 488 height 21
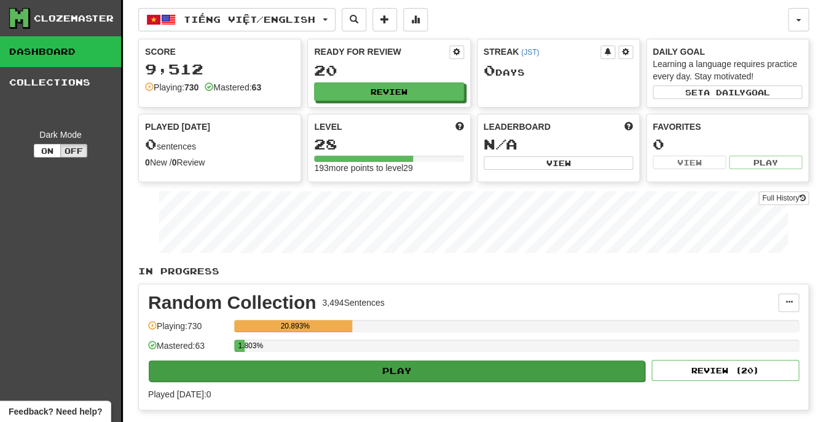
select select "**"
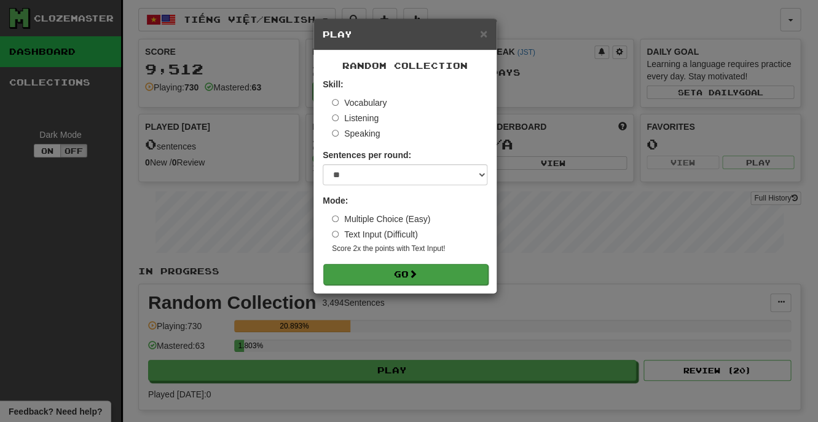
click at [397, 275] on button "Go" at bounding box center [405, 274] width 165 height 21
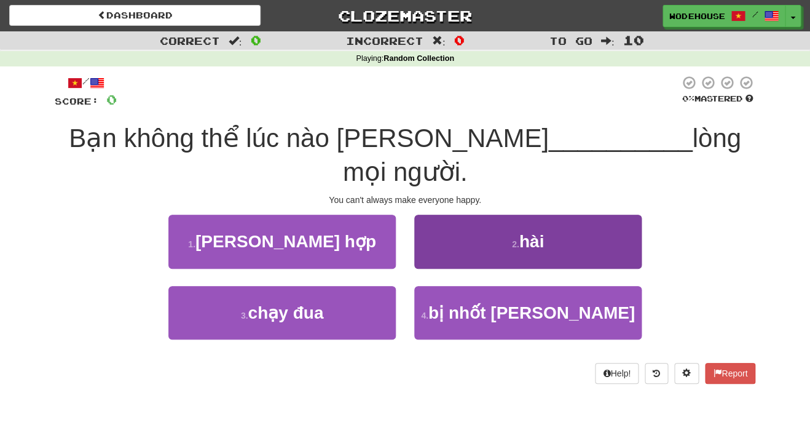
click at [492, 251] on button "2 . hài" at bounding box center [527, 240] width 227 height 53
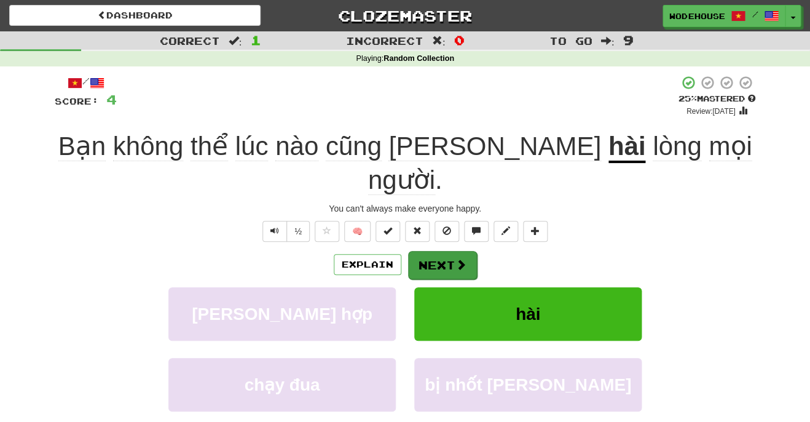
click at [441, 251] on button "Next" at bounding box center [442, 265] width 69 height 28
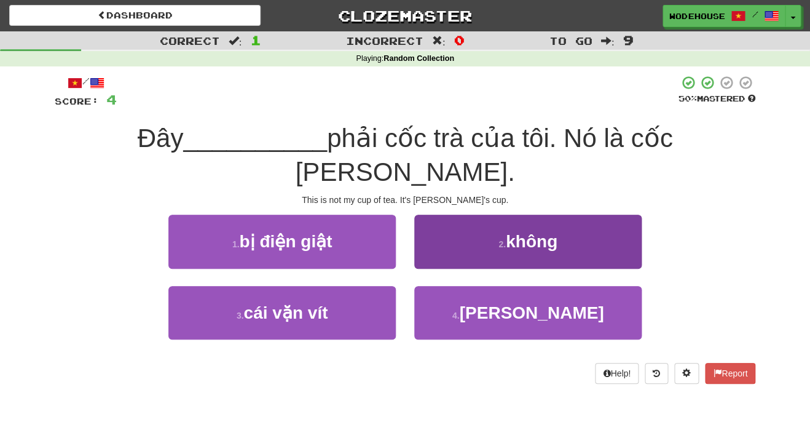
click at [449, 214] on button "2 . không" at bounding box center [527, 240] width 227 height 53
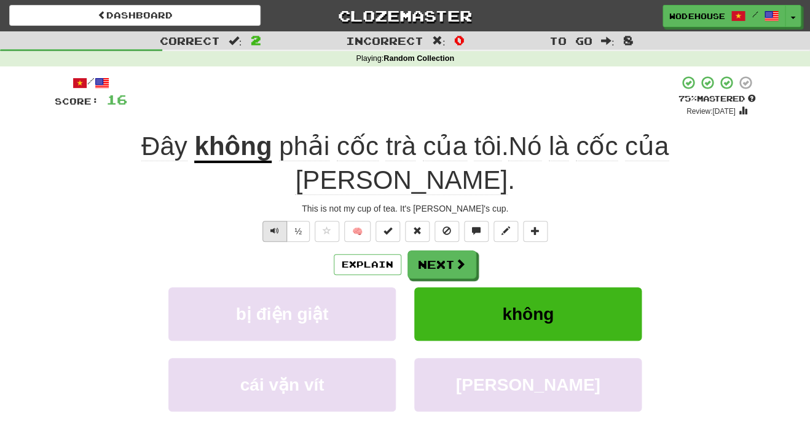
click at [272, 226] on span "Text-to-speech controls" at bounding box center [274, 230] width 9 height 9
click at [373, 254] on button "Explain" at bounding box center [368, 264] width 68 height 21
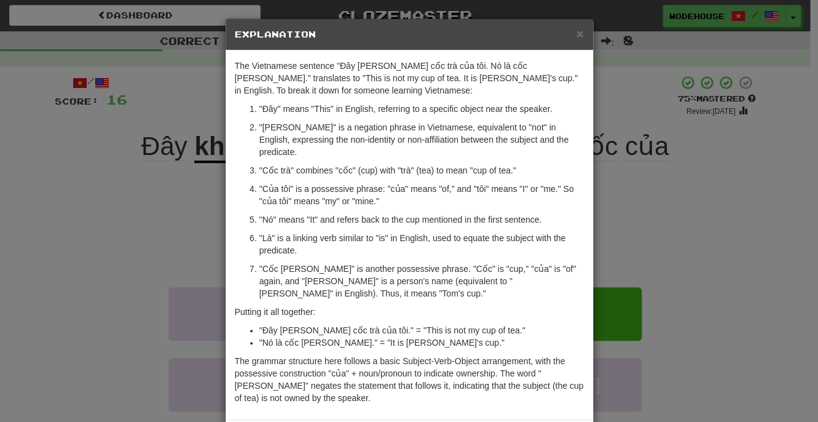
click at [112, 213] on div "× Explanation The Vietnamese sentence "Đây [PERSON_NAME] cốc trà của tôi. Nó là…" at bounding box center [409, 211] width 818 height 422
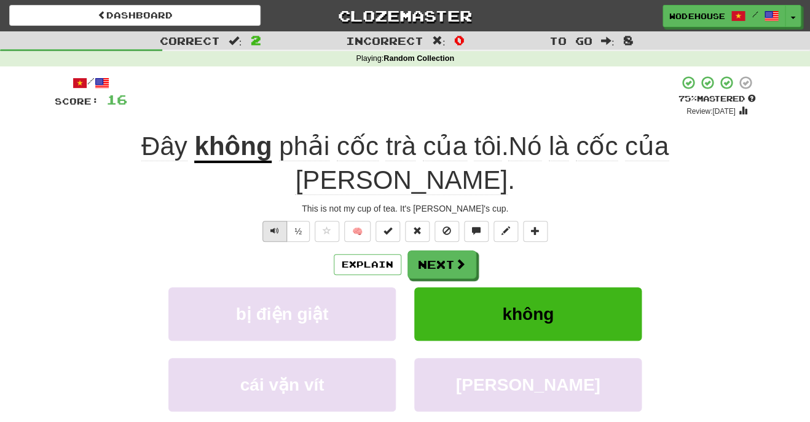
click at [273, 226] on span "Text-to-speech controls" at bounding box center [274, 230] width 9 height 9
click at [453, 251] on button "Next" at bounding box center [442, 265] width 69 height 28
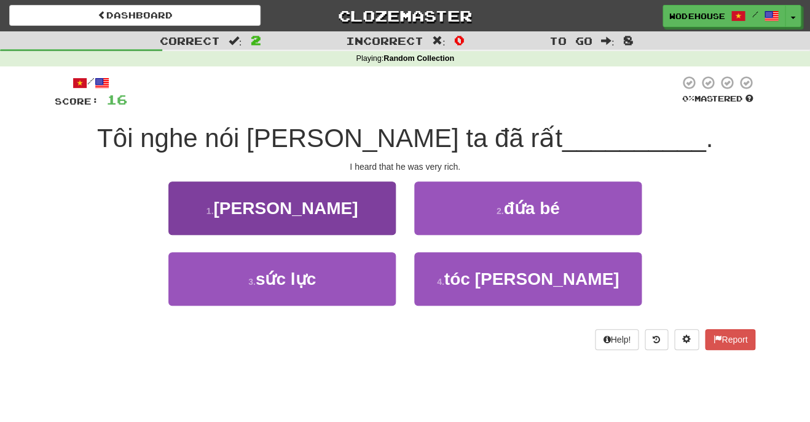
click at [343, 214] on button "1 . giàu" at bounding box center [281, 207] width 227 height 53
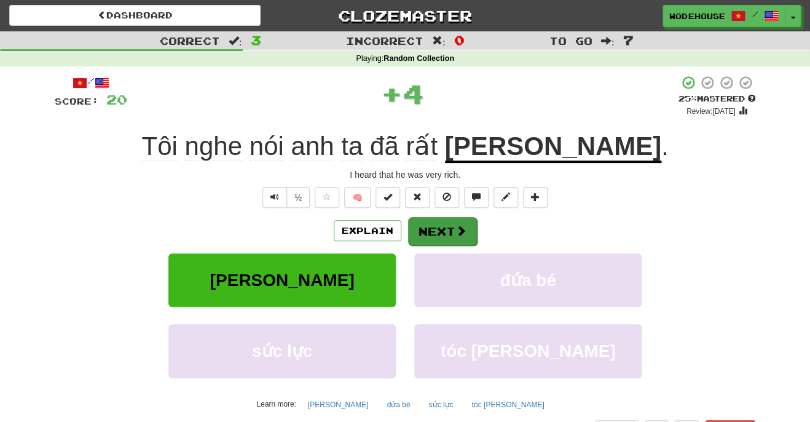
click at [449, 229] on button "Next" at bounding box center [442, 231] width 69 height 28
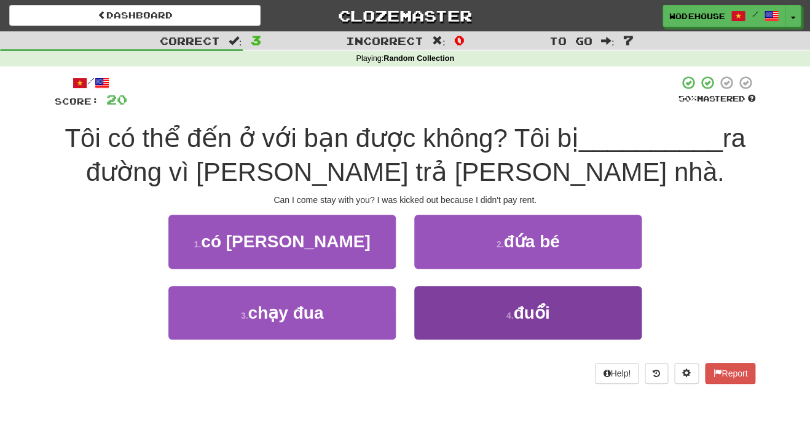
click at [461, 323] on button "4 . đuổi" at bounding box center [527, 312] width 227 height 53
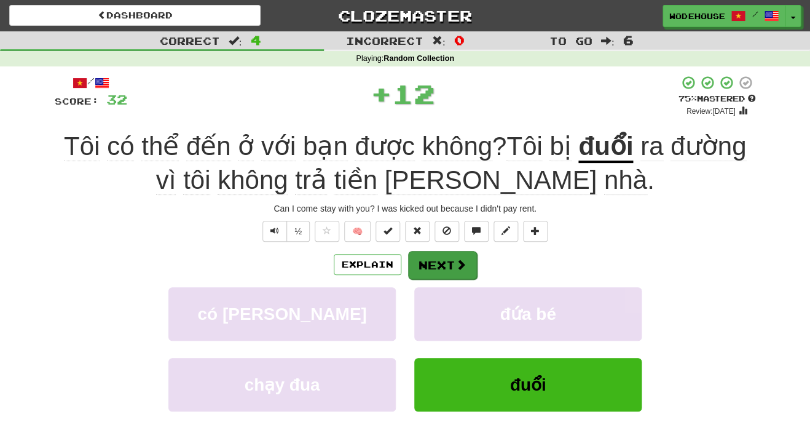
click at [465, 264] on span at bounding box center [460, 264] width 11 height 11
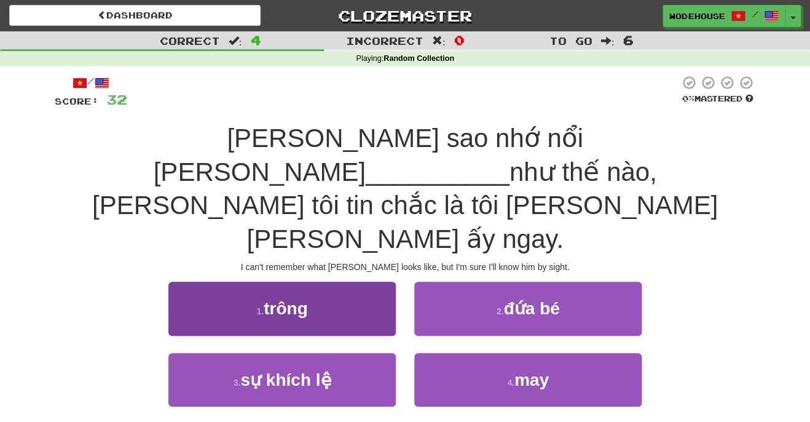
click at [308, 281] on button "1 . trông" at bounding box center [281, 307] width 227 height 53
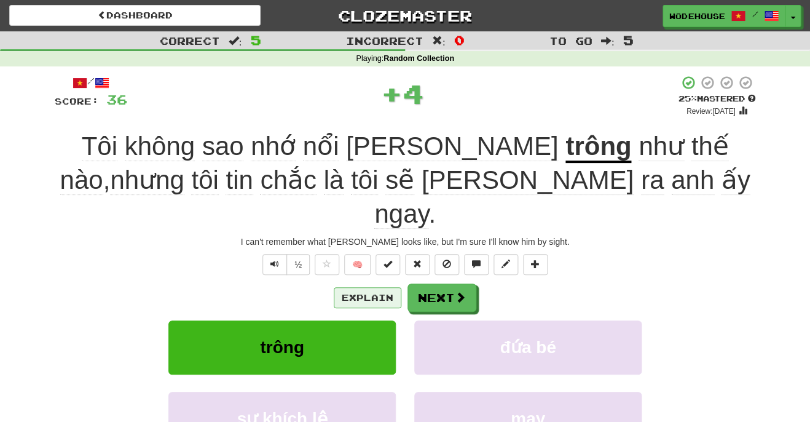
click at [383, 287] on button "Explain" at bounding box center [368, 297] width 68 height 21
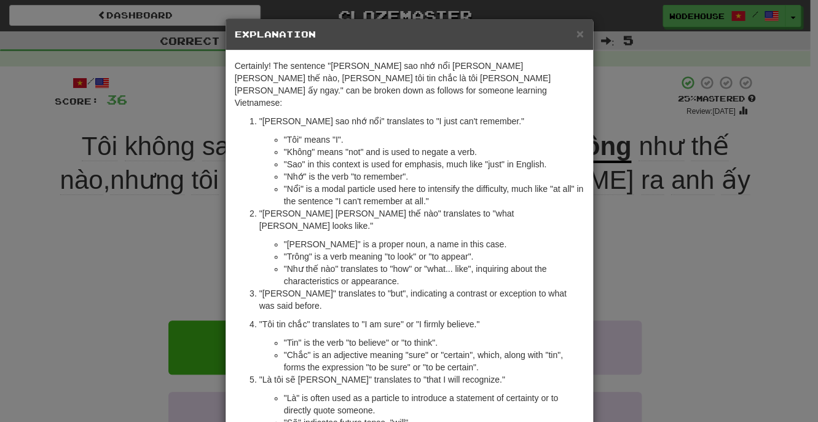
click at [131, 213] on div "× Explanation Certainly! The sentence "Tôi không sao nhớ nổi Timothy trông như …" at bounding box center [409, 211] width 818 height 422
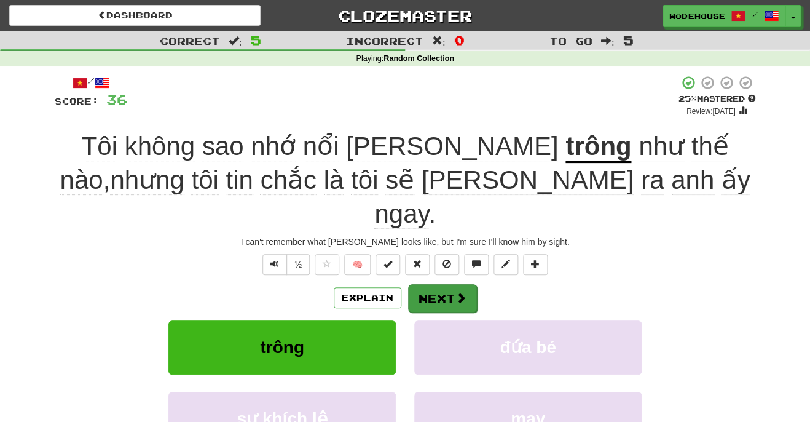
click at [431, 284] on button "Next" at bounding box center [442, 298] width 69 height 28
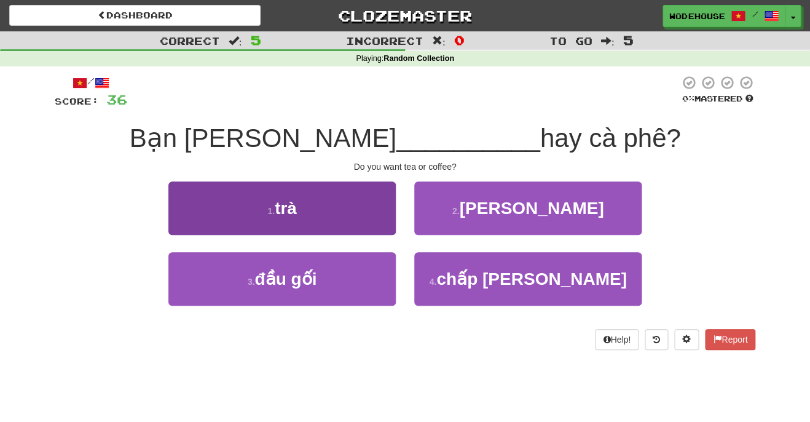
click at [304, 214] on button "1 . trà" at bounding box center [281, 207] width 227 height 53
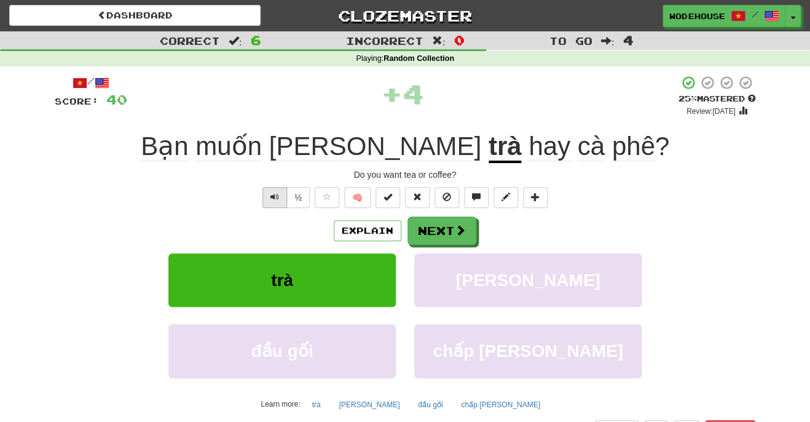
click at [275, 197] on span "Text-to-speech controls" at bounding box center [274, 196] width 9 height 9
click at [437, 225] on button "Next" at bounding box center [442, 231] width 69 height 28
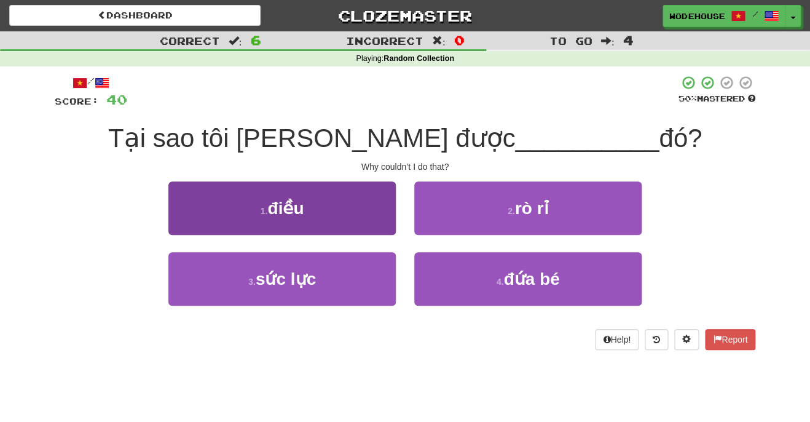
click at [359, 218] on button "1 . điều" at bounding box center [281, 207] width 227 height 53
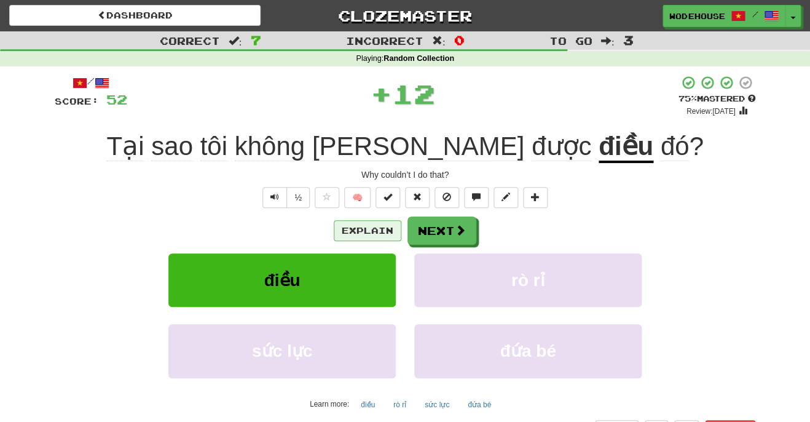
click at [369, 225] on button "Explain" at bounding box center [368, 230] width 68 height 21
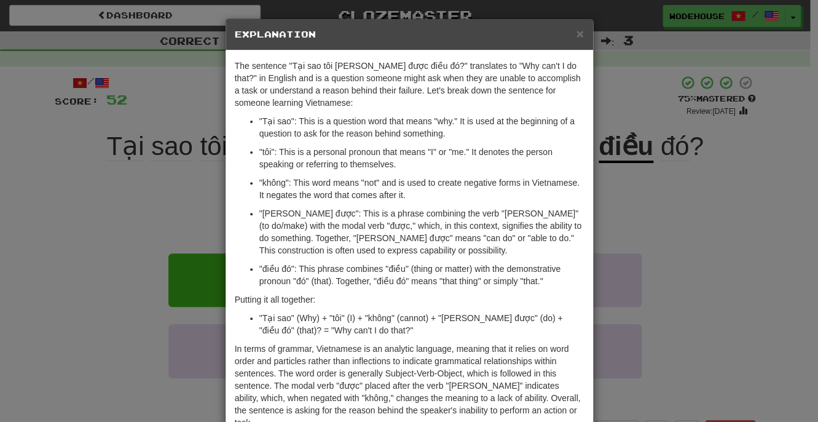
click at [60, 243] on div "× Explanation The sentence "Tại sao tôi không làm được điều đó?" translates to …" at bounding box center [409, 211] width 818 height 422
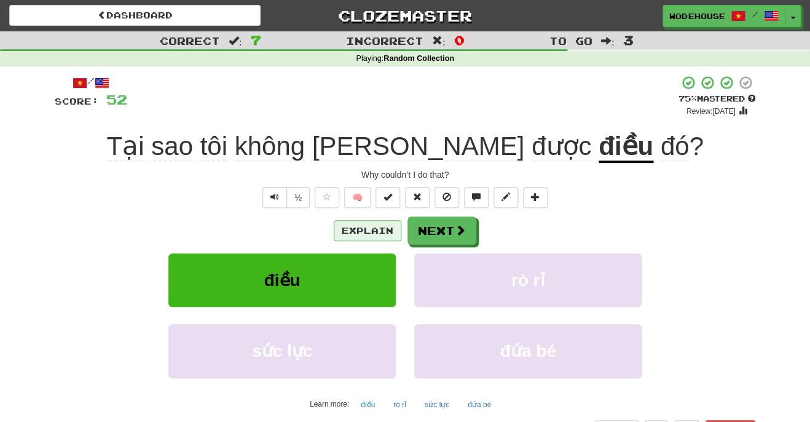
click at [366, 231] on button "Explain" at bounding box center [368, 230] width 68 height 21
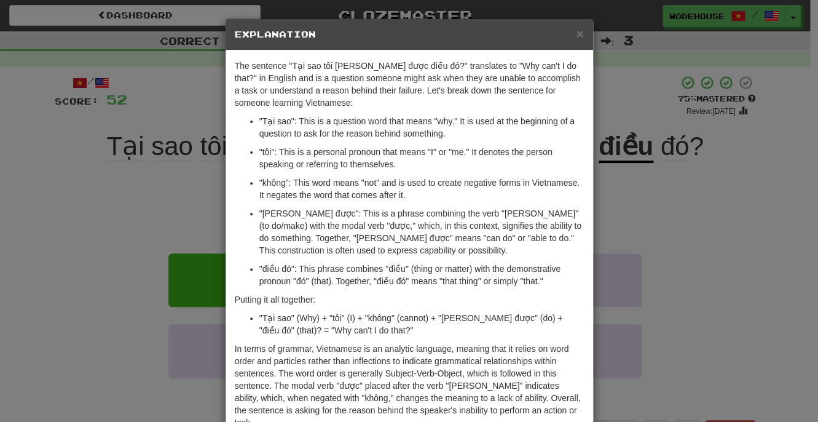
click at [83, 205] on div "× Explanation The sentence "Tại sao tôi không làm được điều đó?" translates to …" at bounding box center [409, 211] width 818 height 422
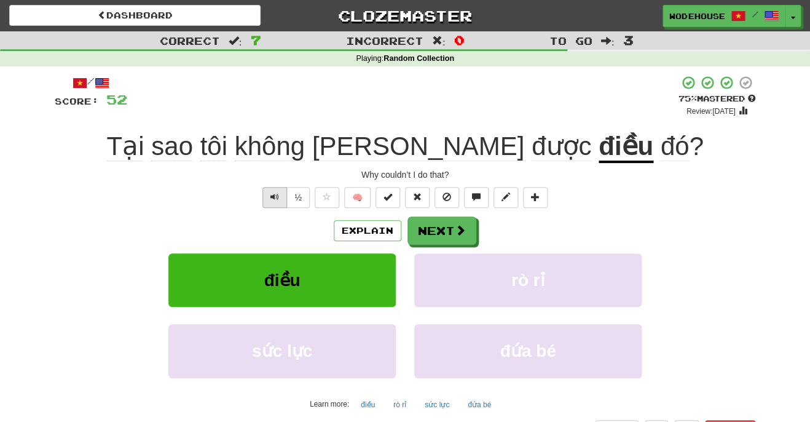
click at [278, 195] on span "Text-to-speech controls" at bounding box center [274, 196] width 9 height 9
click at [442, 225] on button "Next" at bounding box center [442, 231] width 69 height 28
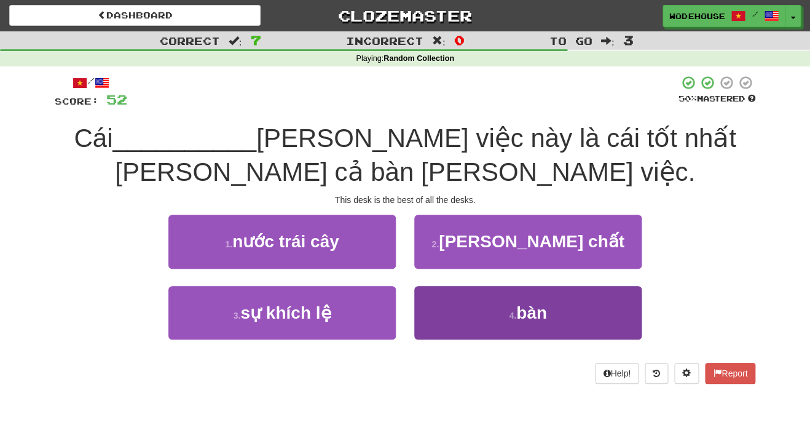
click at [496, 314] on button "4 . bàn" at bounding box center [527, 312] width 227 height 53
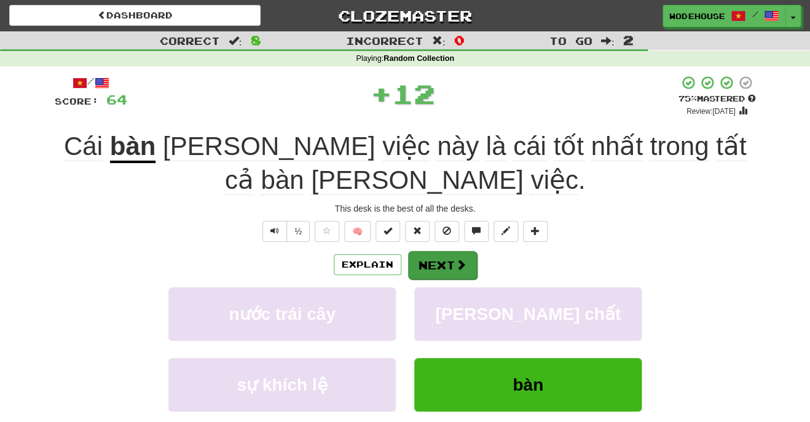
click at [422, 266] on button "Next" at bounding box center [442, 265] width 69 height 28
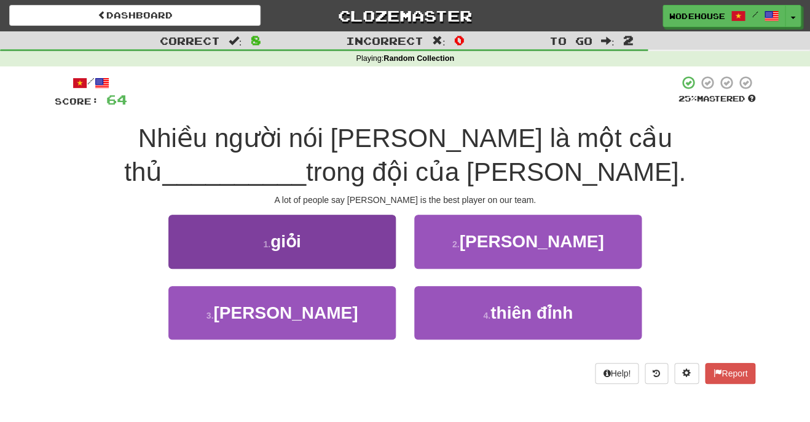
click at [327, 261] on button "1 . giỏi" at bounding box center [281, 240] width 227 height 53
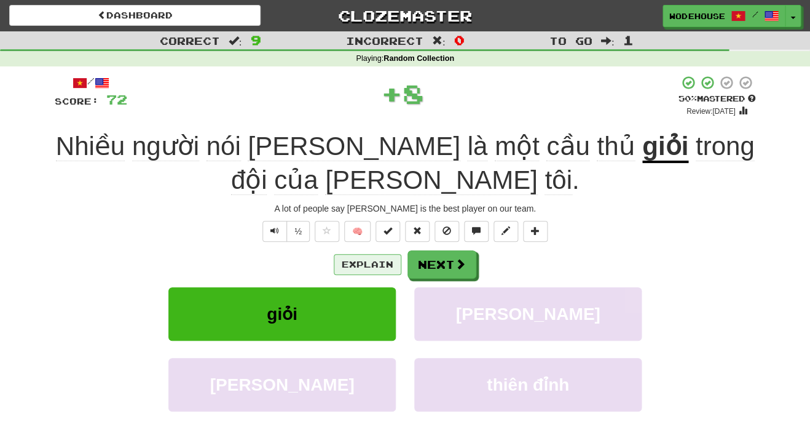
click at [342, 261] on button "Explain" at bounding box center [368, 264] width 68 height 21
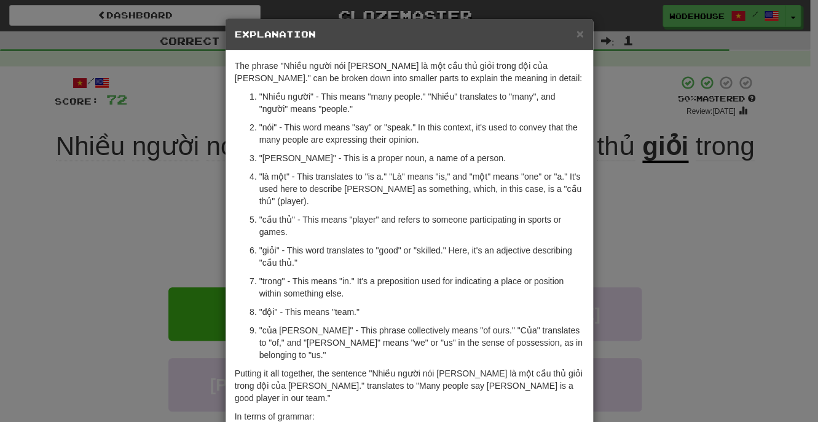
click at [57, 209] on div "× Explanation The phrase "Nhiều người nói Tom là một cầu thủ giỏi trong đội của…" at bounding box center [409, 211] width 818 height 422
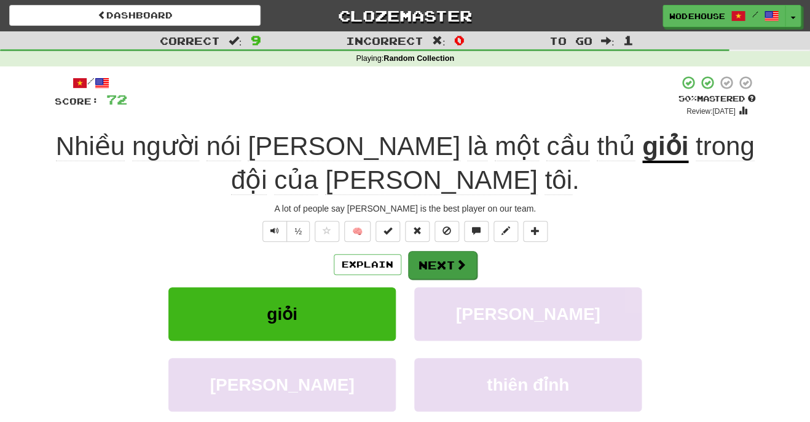
click at [425, 259] on button "Next" at bounding box center [442, 265] width 69 height 28
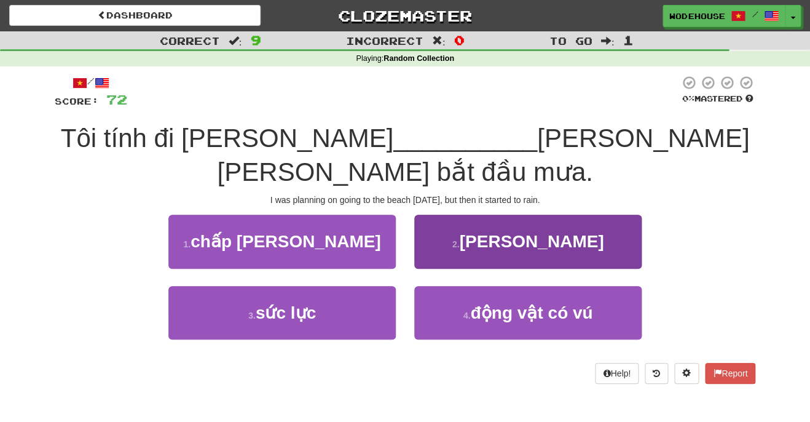
click at [469, 214] on button "2 . chơi" at bounding box center [527, 240] width 227 height 53
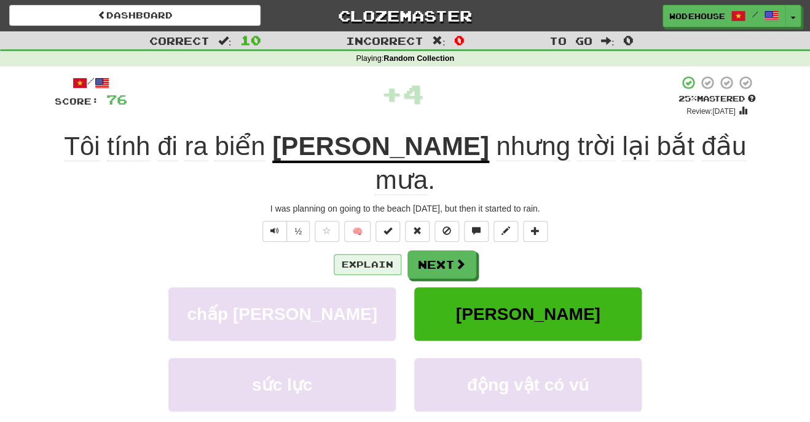
click at [376, 254] on button "Explain" at bounding box center [368, 264] width 68 height 21
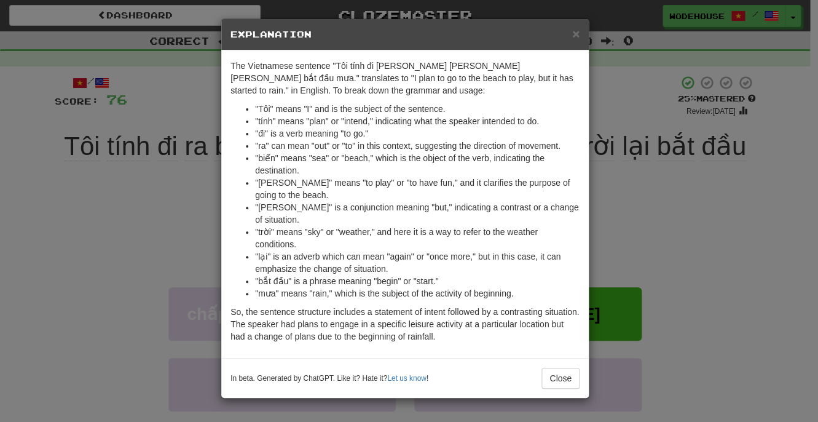
click at [57, 188] on div "× Explanation The Vietnamese sentence "Tôi tính đi ra biển chơi nhưng trời lại …" at bounding box center [409, 211] width 818 height 422
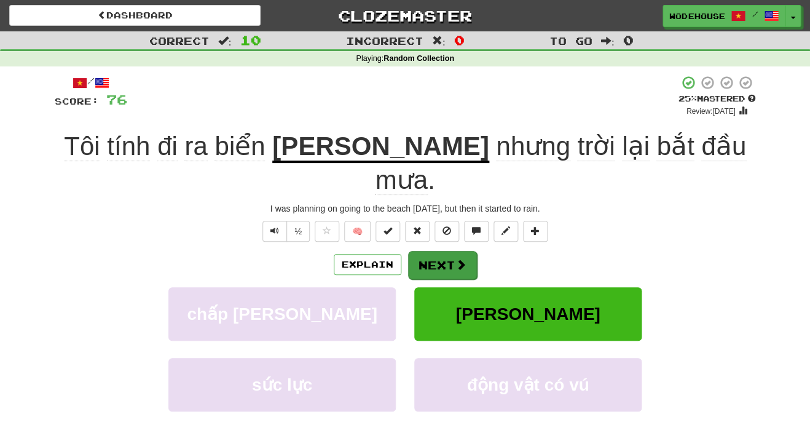
click at [439, 251] on button "Next" at bounding box center [442, 265] width 69 height 28
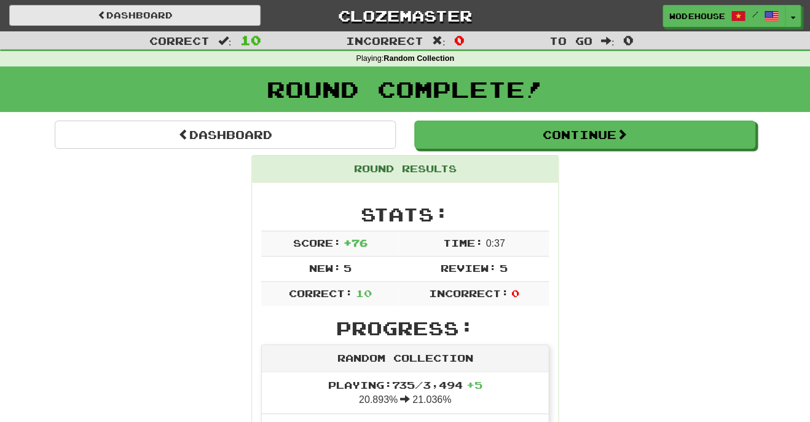
click at [157, 13] on link "Dashboard" at bounding box center [134, 15] width 251 height 21
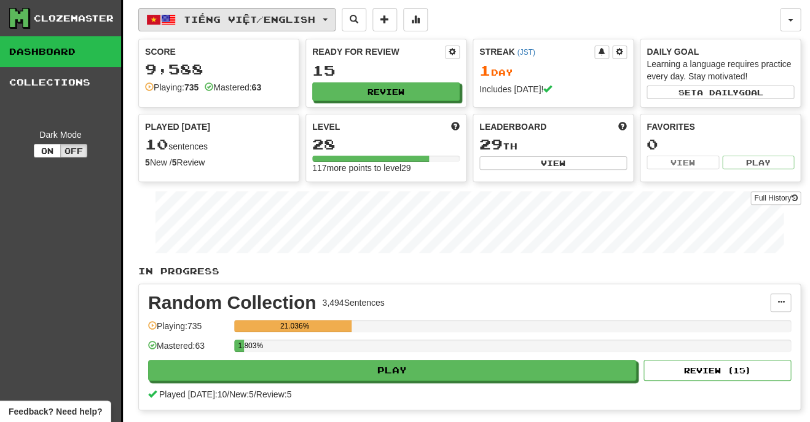
click at [227, 20] on span "Tiếng Việt / English" at bounding box center [249, 19] width 131 height 10
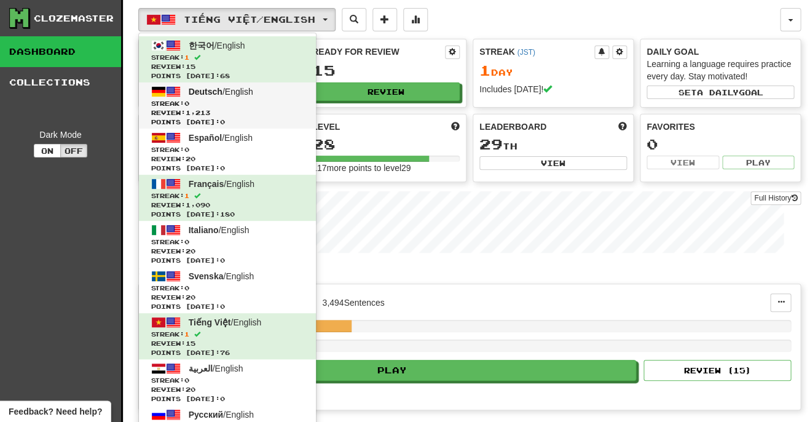
click at [227, 89] on span "Deutsch / English" at bounding box center [221, 92] width 65 height 10
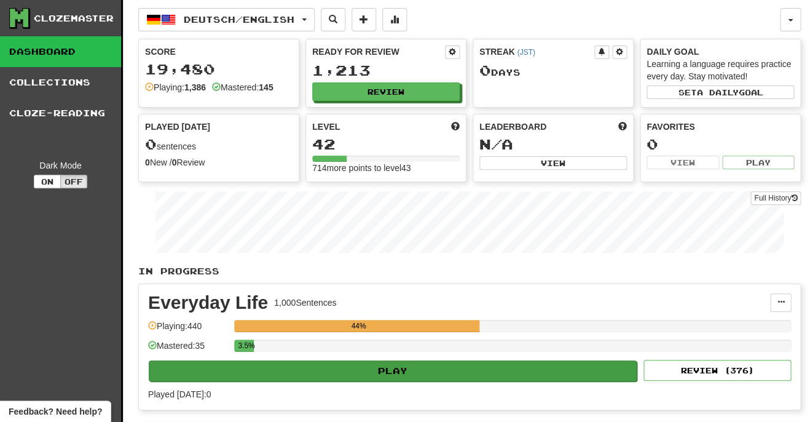
click at [385, 361] on button "Play" at bounding box center [393, 370] width 488 height 21
select select "**"
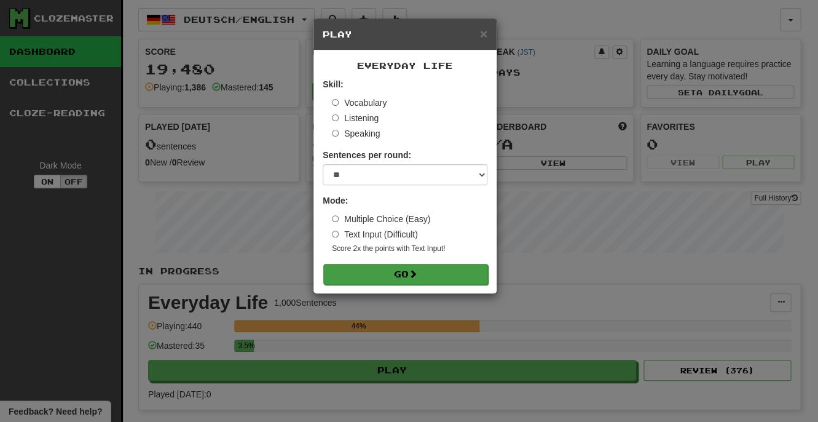
click at [449, 269] on button "Go" at bounding box center [405, 274] width 165 height 21
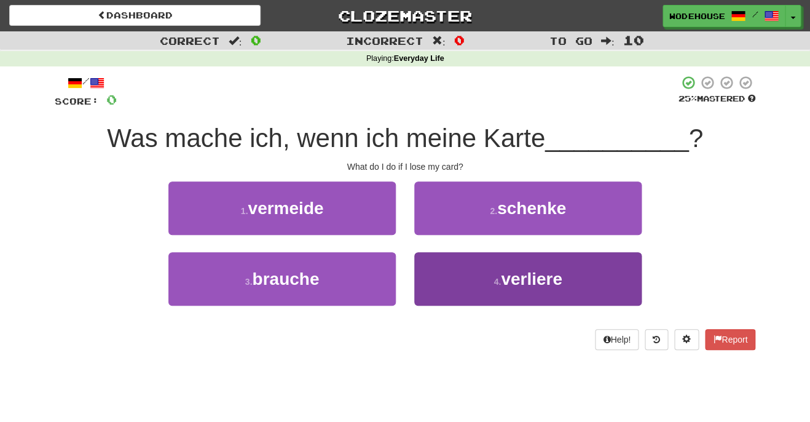
click at [438, 287] on button "4 . verliere" at bounding box center [527, 278] width 227 height 53
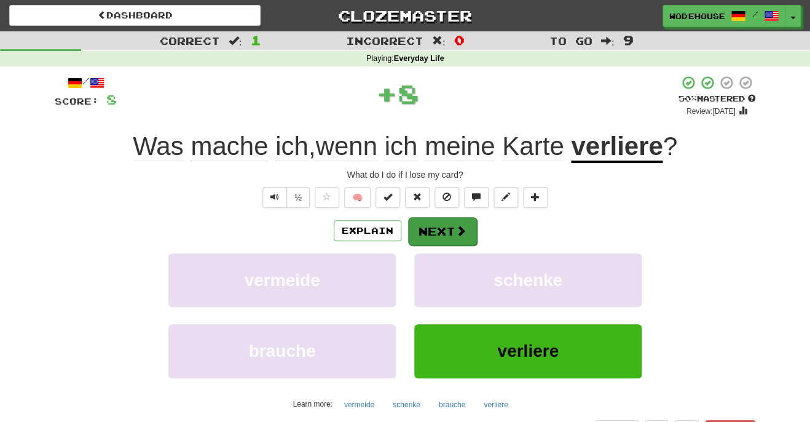
click at [467, 230] on button "Next" at bounding box center [442, 231] width 69 height 28
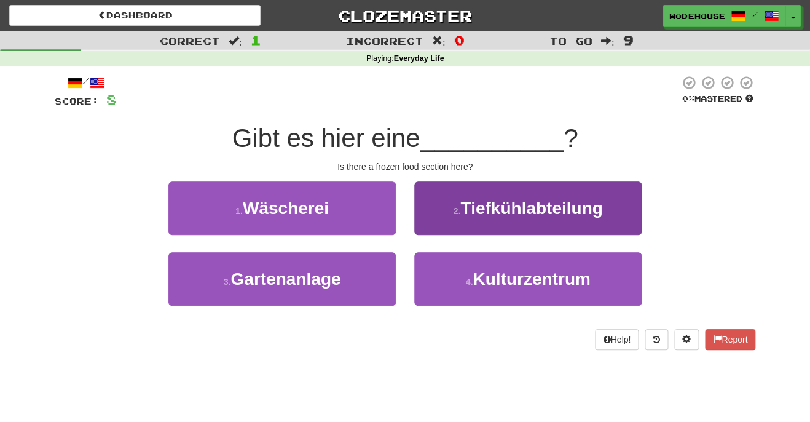
click at [472, 223] on button "2 . Tiefkühlabteilung" at bounding box center [527, 207] width 227 height 53
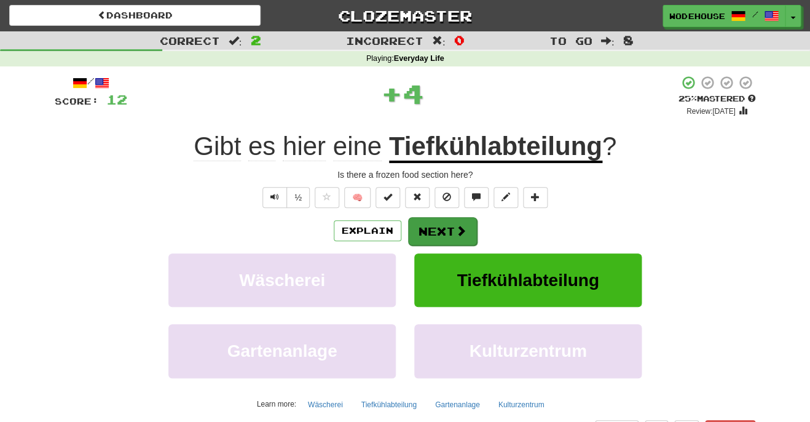
click at [432, 230] on button "Next" at bounding box center [442, 231] width 69 height 28
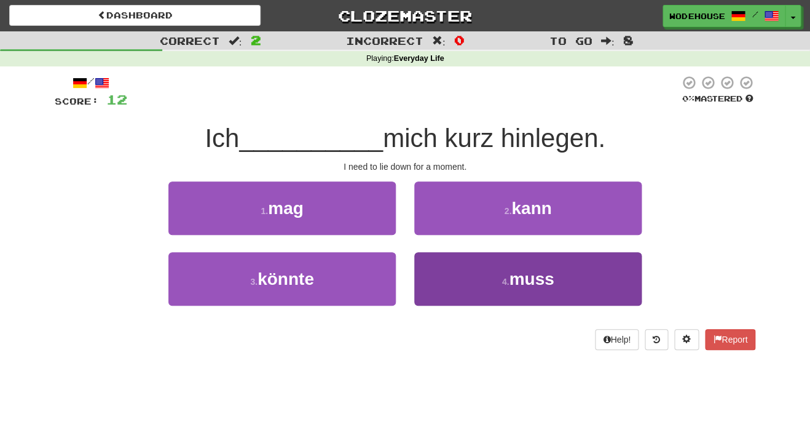
click at [465, 267] on button "4 . muss" at bounding box center [527, 278] width 227 height 53
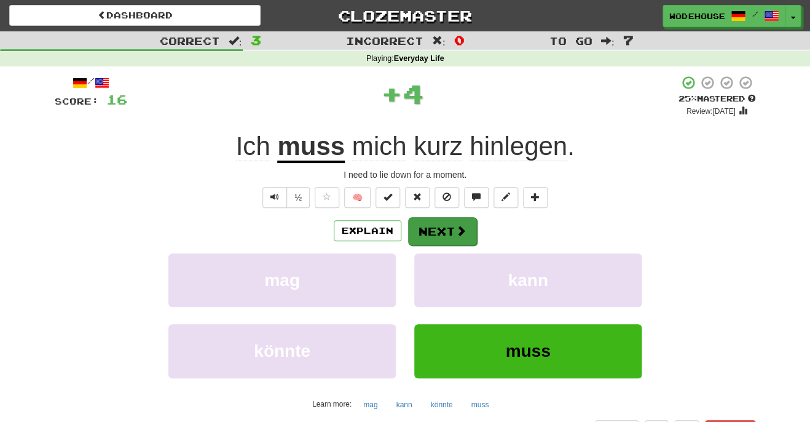
click at [463, 236] on button "Next" at bounding box center [442, 231] width 69 height 28
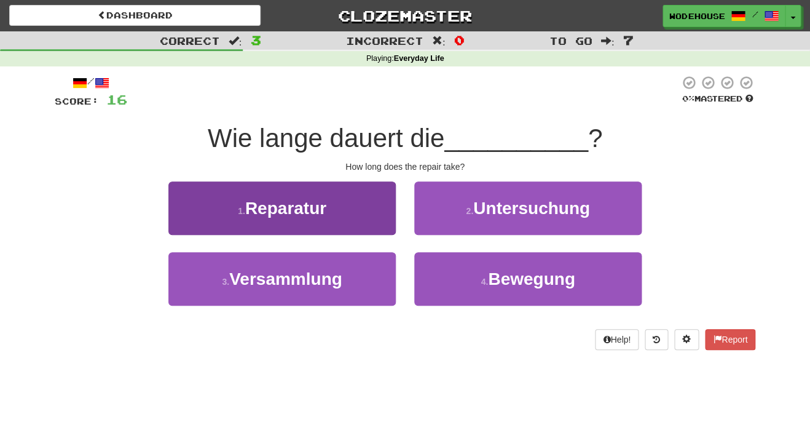
click at [312, 207] on span "Reparatur" at bounding box center [285, 207] width 81 height 19
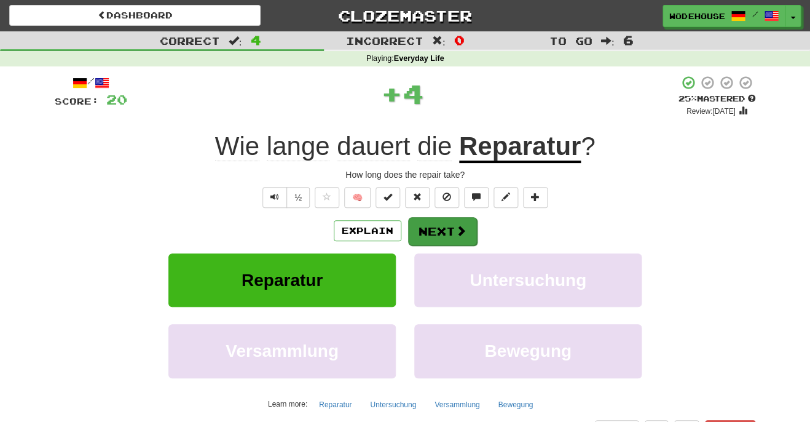
click at [446, 225] on button "Next" at bounding box center [442, 231] width 69 height 28
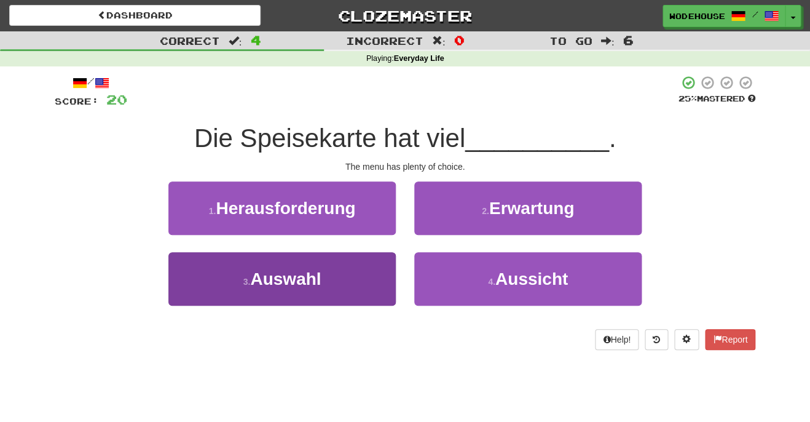
click at [353, 264] on button "3 . Auswahl" at bounding box center [281, 278] width 227 height 53
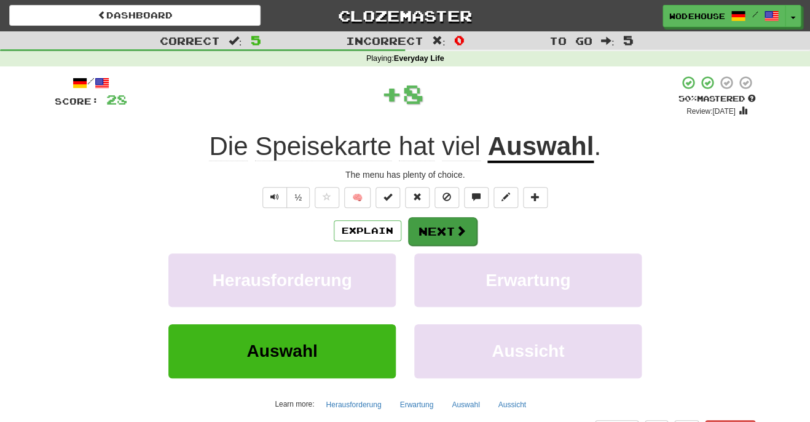
click at [442, 219] on button "Next" at bounding box center [442, 231] width 69 height 28
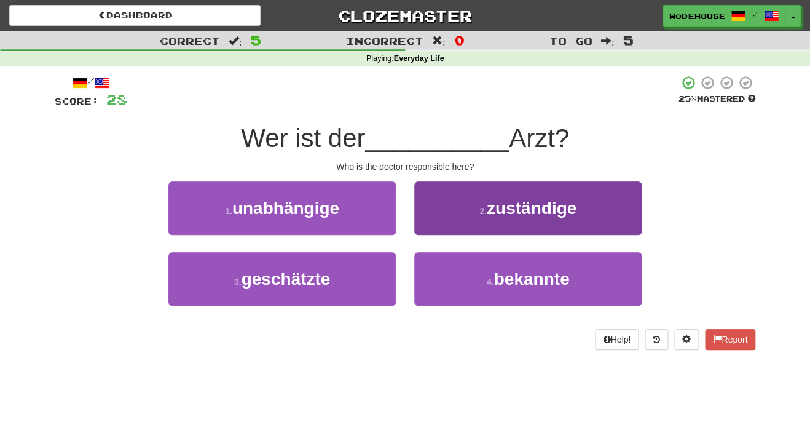
click at [462, 221] on button "2 . zuständige" at bounding box center [527, 207] width 227 height 53
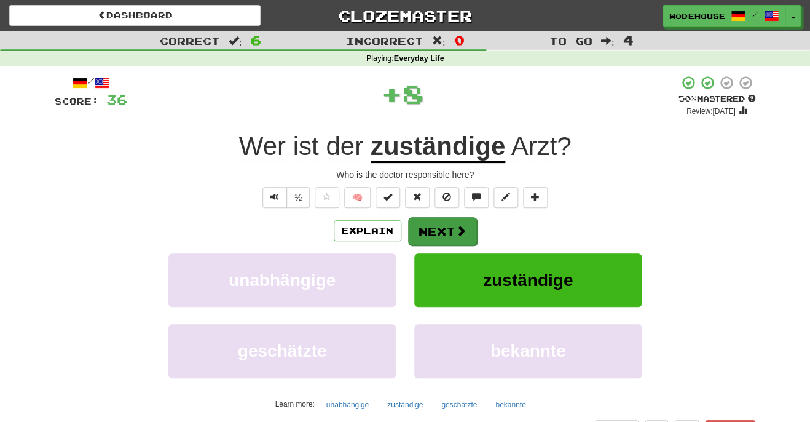
click at [460, 225] on span at bounding box center [460, 230] width 11 height 11
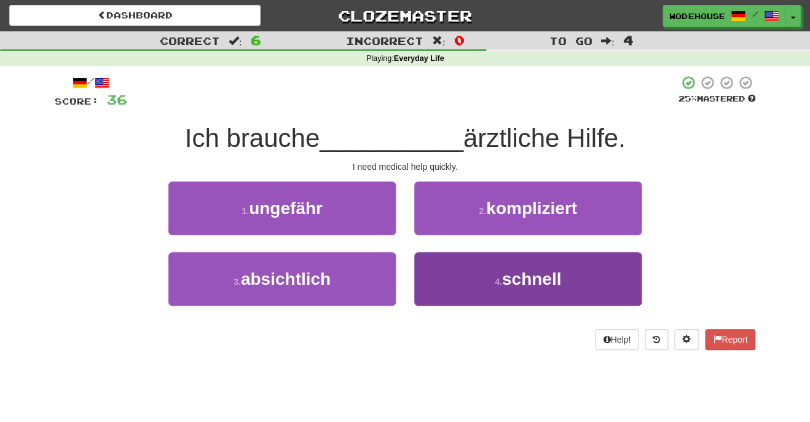
click at [463, 299] on button "4 . schnell" at bounding box center [527, 278] width 227 height 53
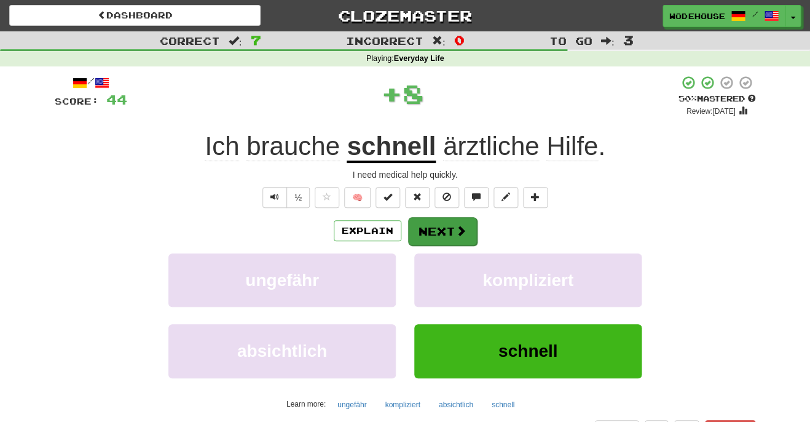
click at [462, 217] on button "Next" at bounding box center [442, 231] width 69 height 28
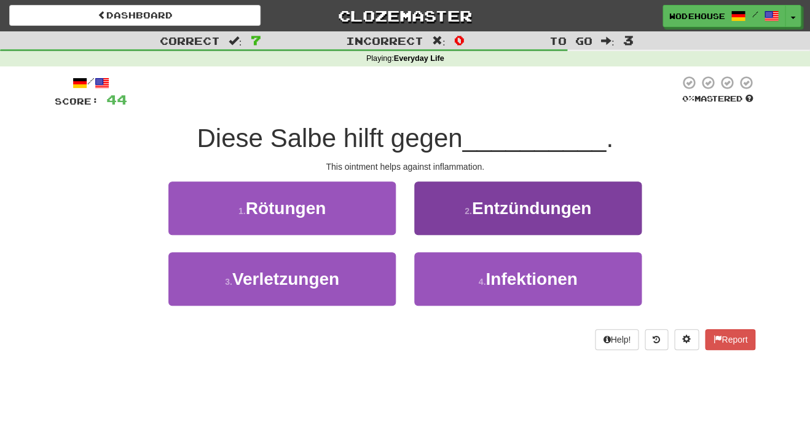
click at [467, 192] on button "2 . Entzündungen" at bounding box center [527, 207] width 227 height 53
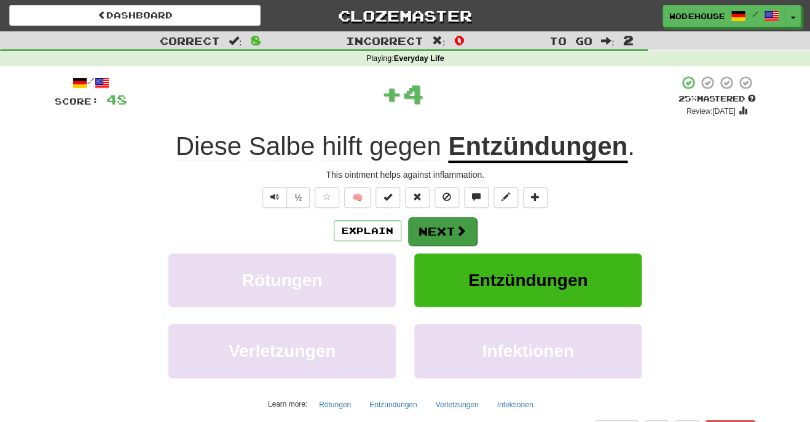
click at [453, 224] on button "Next" at bounding box center [442, 231] width 69 height 28
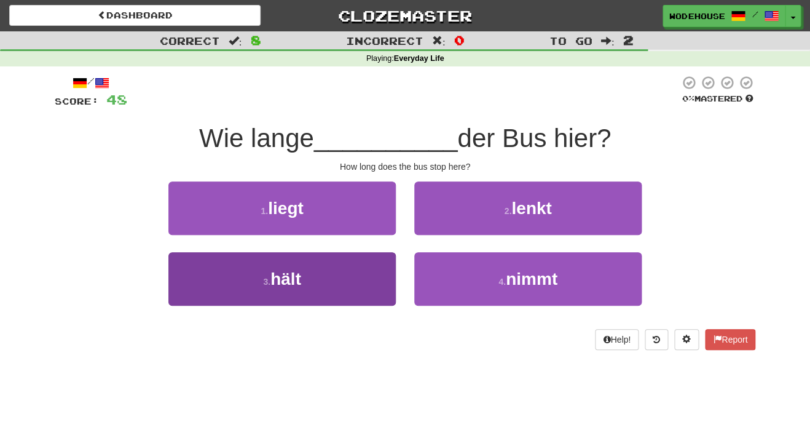
click at [321, 275] on button "3 . hält" at bounding box center [281, 278] width 227 height 53
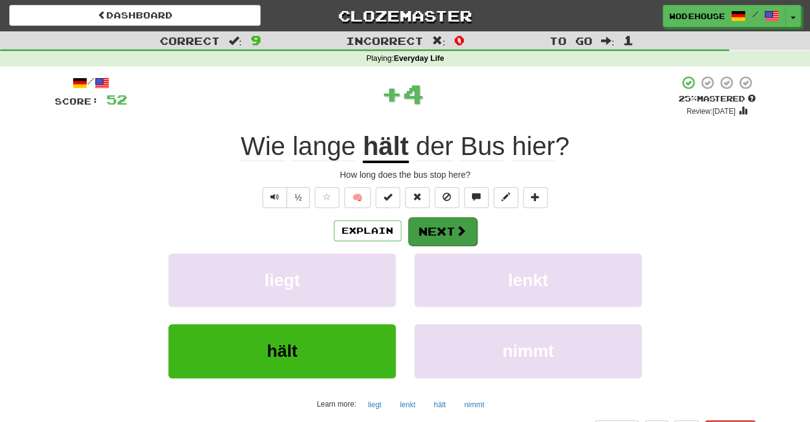
click at [463, 225] on span at bounding box center [460, 230] width 11 height 11
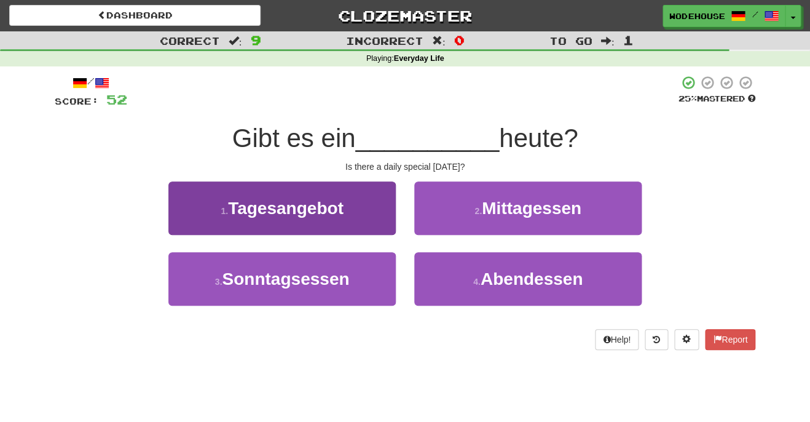
click at [331, 223] on button "1 . Tagesangebot" at bounding box center [281, 207] width 227 height 53
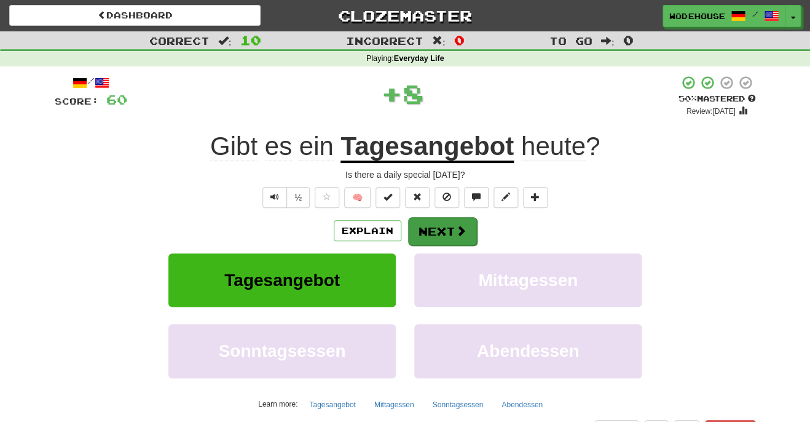
click at [463, 225] on span at bounding box center [460, 230] width 11 height 11
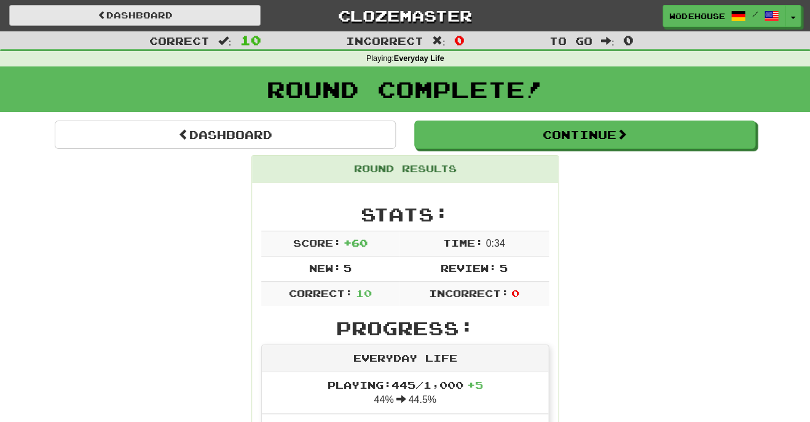
click at [174, 18] on link "Dashboard" at bounding box center [134, 15] width 251 height 21
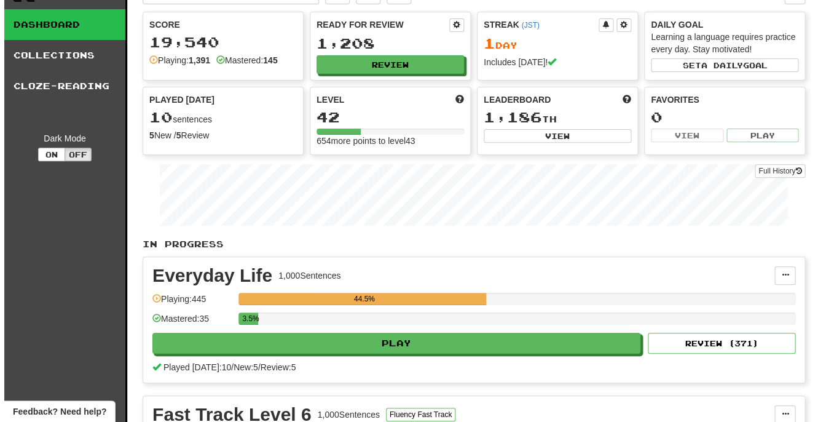
scroll to position [246, 0]
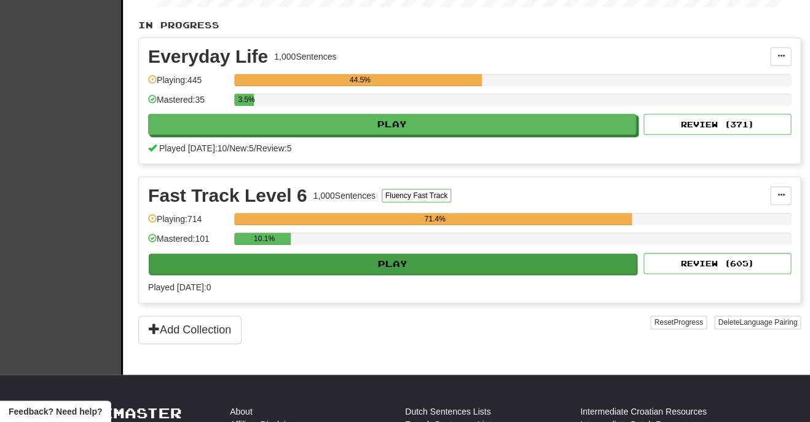
click at [314, 253] on button "Play" at bounding box center [393, 263] width 488 height 21
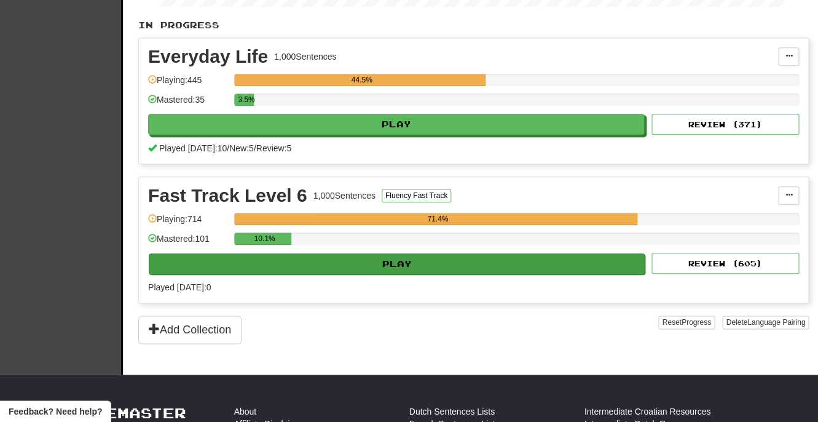
select select "**"
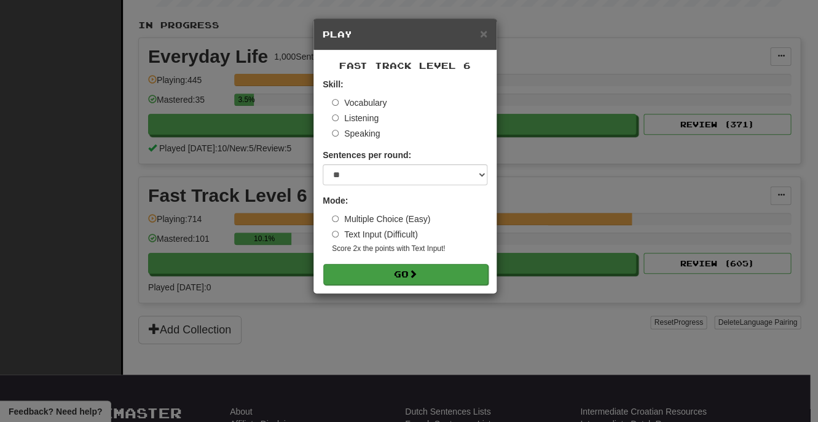
click at [416, 275] on span at bounding box center [413, 273] width 9 height 9
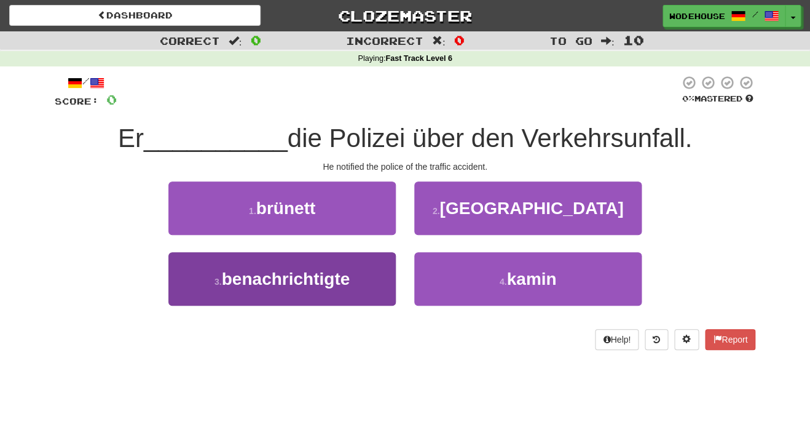
click at [286, 283] on span "benachrichtigte" at bounding box center [286, 278] width 128 height 19
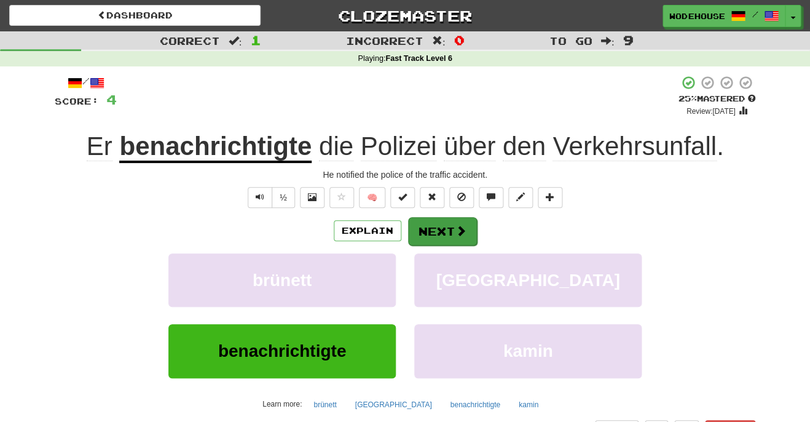
click at [438, 222] on button "Next" at bounding box center [442, 231] width 69 height 28
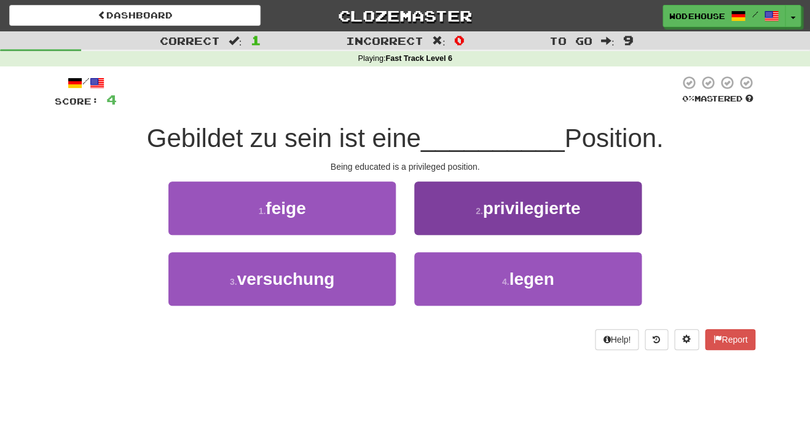
click at [512, 211] on span "privilegierte" at bounding box center [531, 207] width 98 height 19
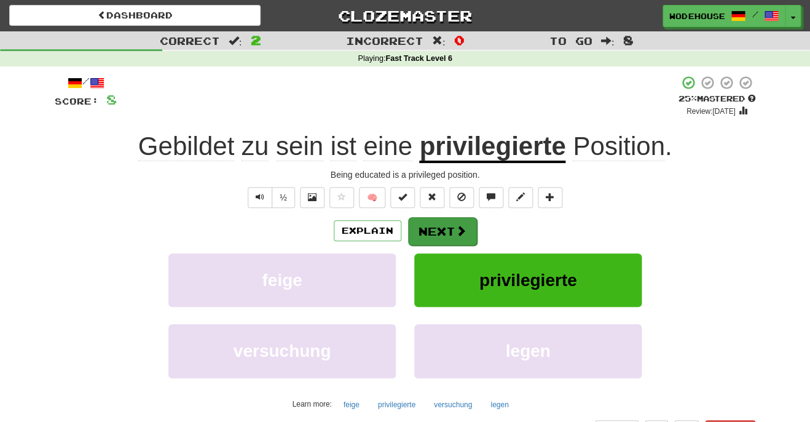
click at [452, 218] on button "Next" at bounding box center [442, 231] width 69 height 28
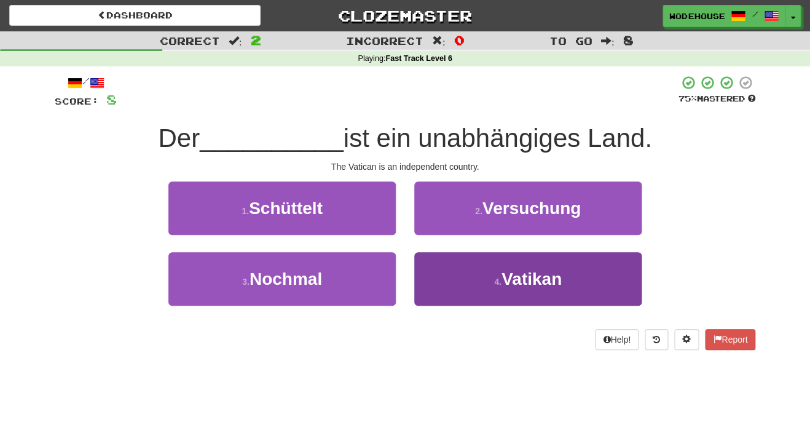
click at [502, 284] on span "Vatikan" at bounding box center [531, 278] width 60 height 19
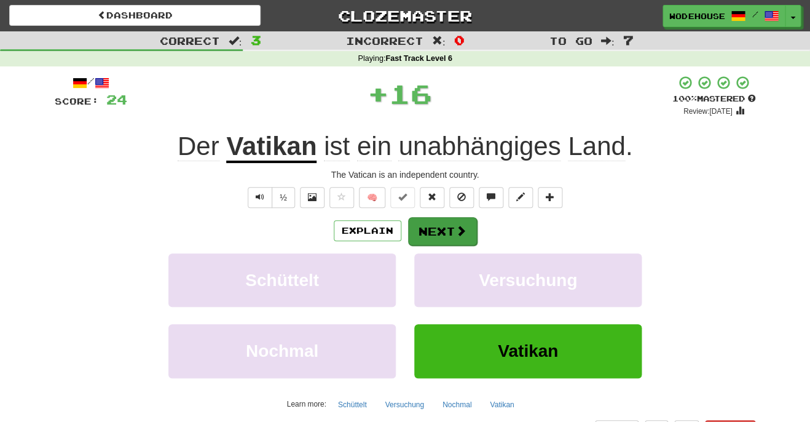
click at [450, 221] on button "Next" at bounding box center [442, 231] width 69 height 28
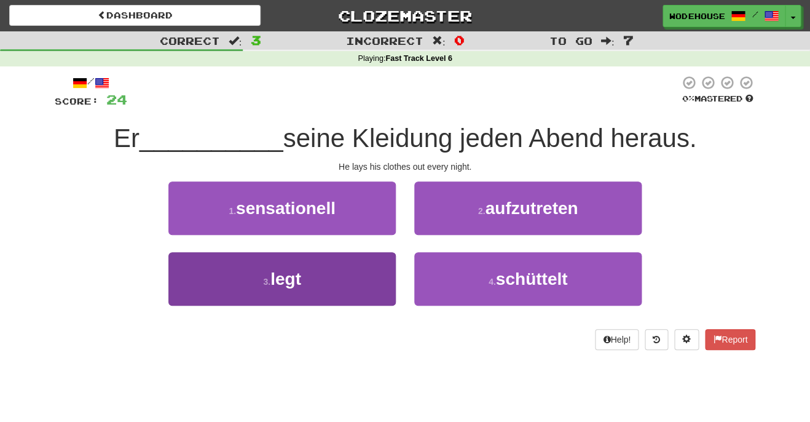
click at [307, 274] on button "3 . legt" at bounding box center [281, 278] width 227 height 53
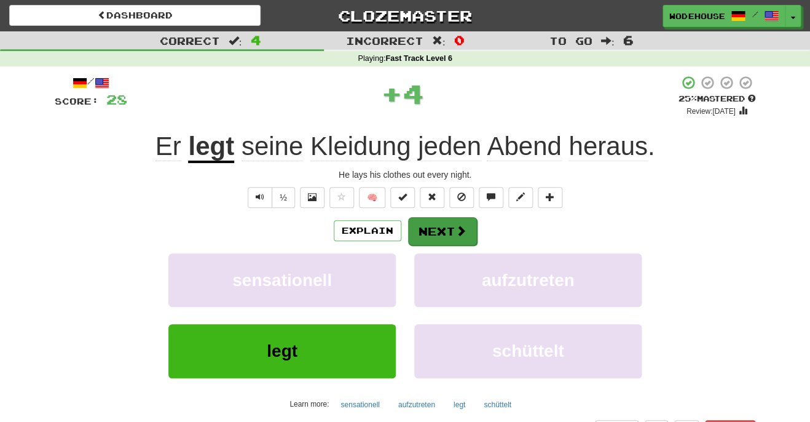
click at [457, 225] on span at bounding box center [460, 230] width 11 height 11
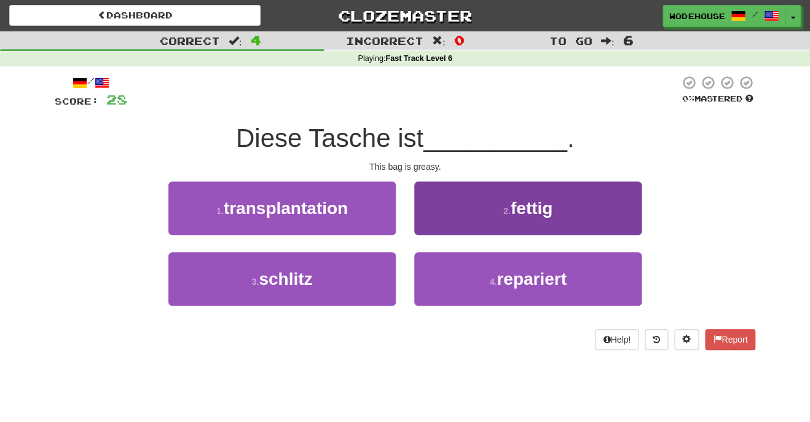
click at [455, 224] on button "2 . fettig" at bounding box center [527, 207] width 227 height 53
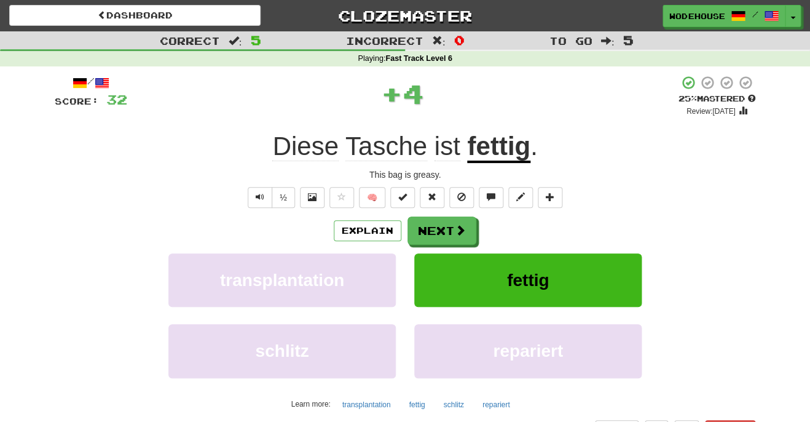
click at [455, 224] on span at bounding box center [460, 229] width 11 height 11
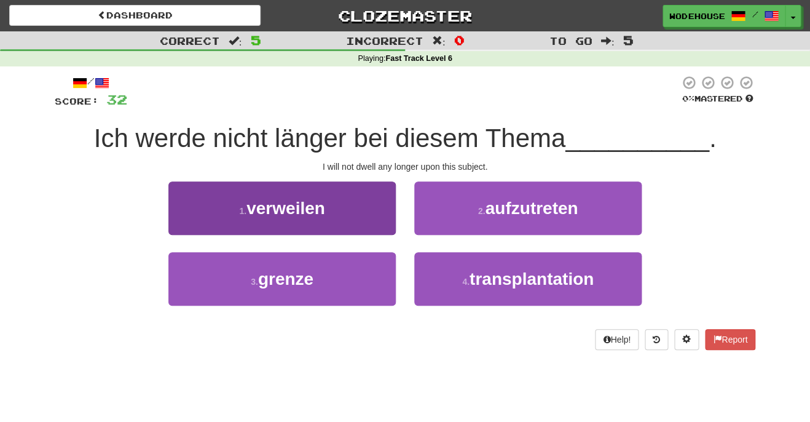
click at [331, 220] on button "1 . verweilen" at bounding box center [281, 207] width 227 height 53
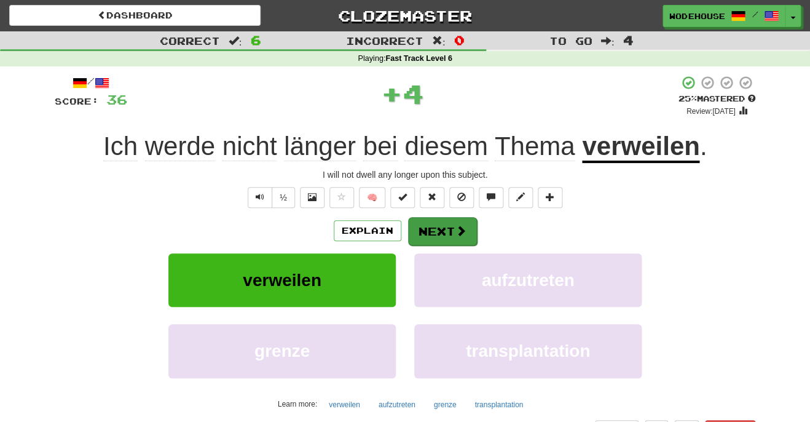
click at [440, 235] on button "Next" at bounding box center [442, 231] width 69 height 28
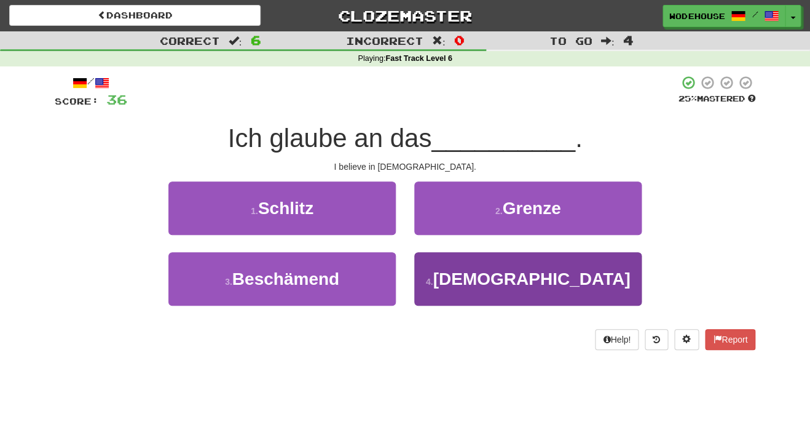
click at [438, 270] on button "4 . Christentum" at bounding box center [527, 278] width 227 height 53
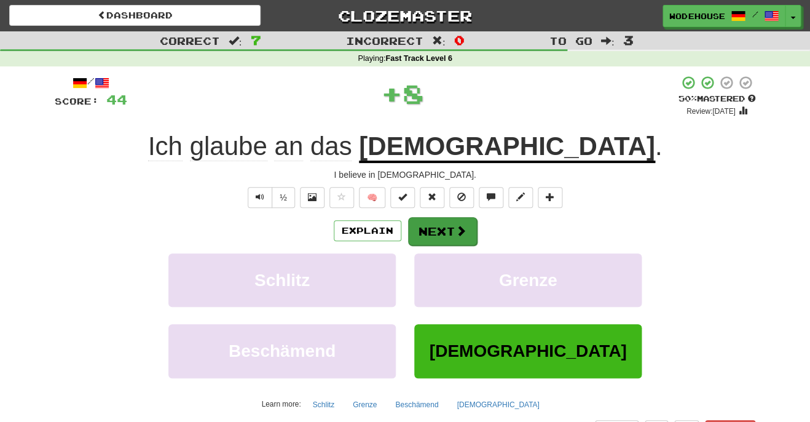
click at [457, 233] on span at bounding box center [460, 230] width 11 height 11
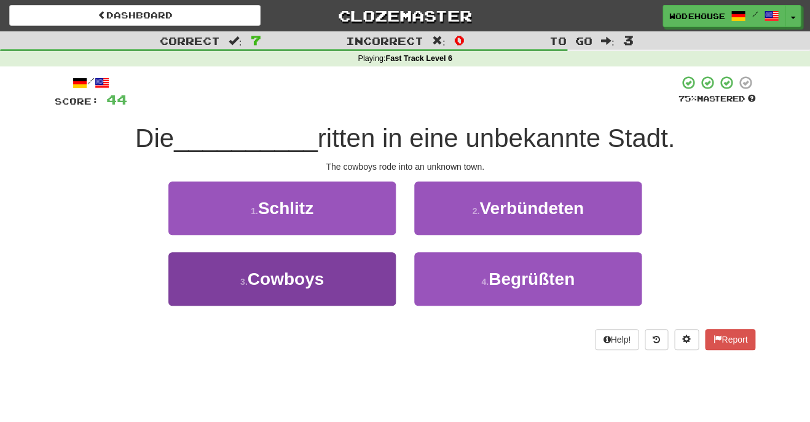
click at [352, 287] on button "3 . Cowboys" at bounding box center [281, 278] width 227 height 53
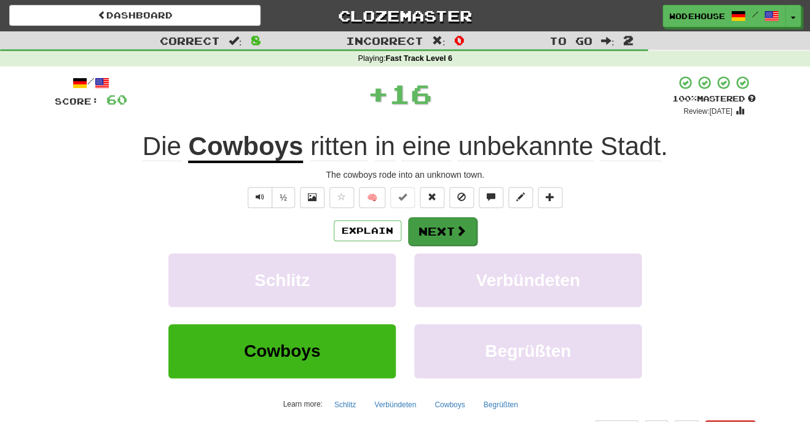
click at [461, 231] on span at bounding box center [460, 230] width 11 height 11
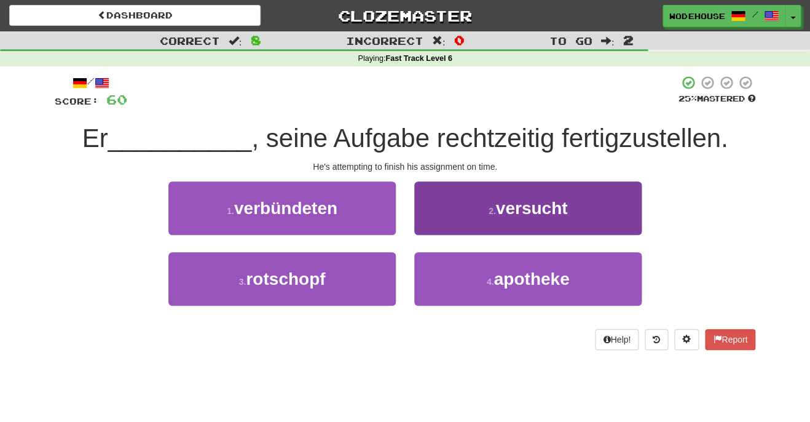
click at [445, 214] on button "2 . versucht" at bounding box center [527, 207] width 227 height 53
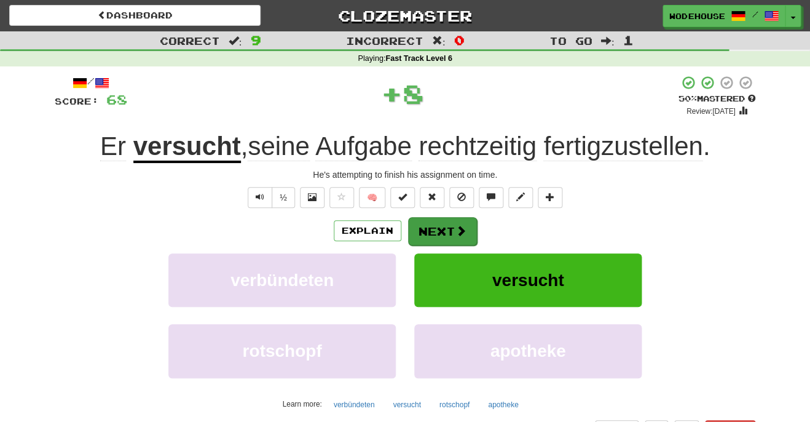
click at [441, 227] on button "Next" at bounding box center [442, 231] width 69 height 28
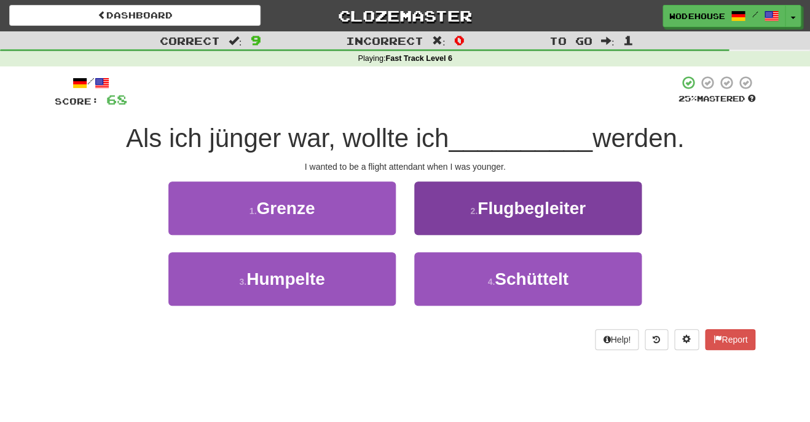
click at [466, 200] on button "2 . Flugbegleiter" at bounding box center [527, 207] width 227 height 53
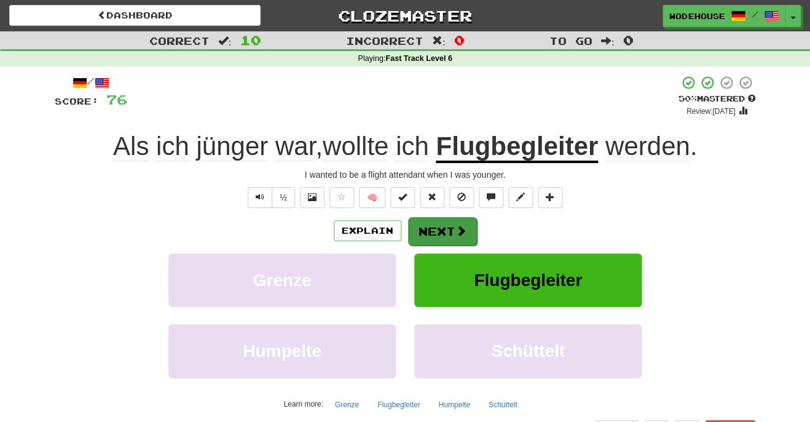
click at [439, 226] on button "Next" at bounding box center [442, 231] width 69 height 28
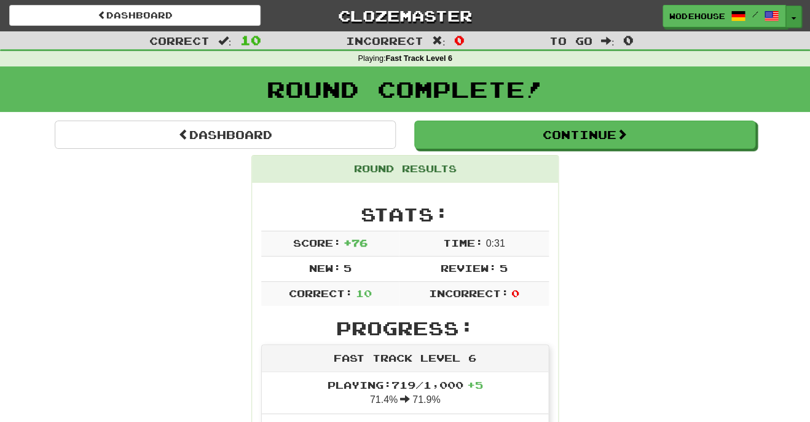
click at [791, 13] on button "Toggle Dropdown" at bounding box center [793, 17] width 16 height 22
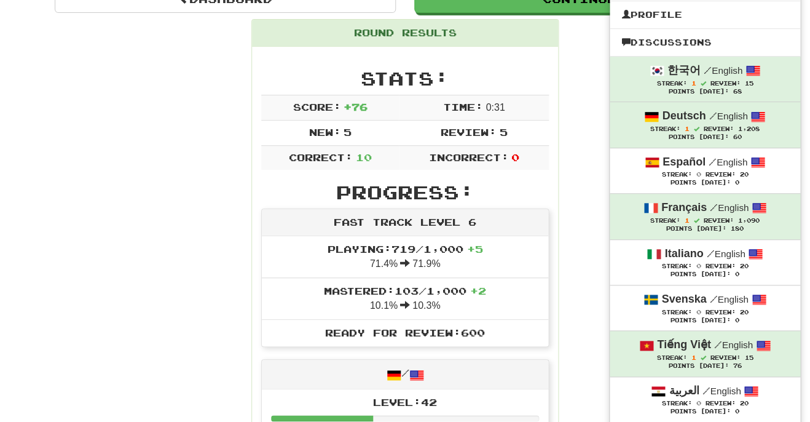
scroll to position [535, 0]
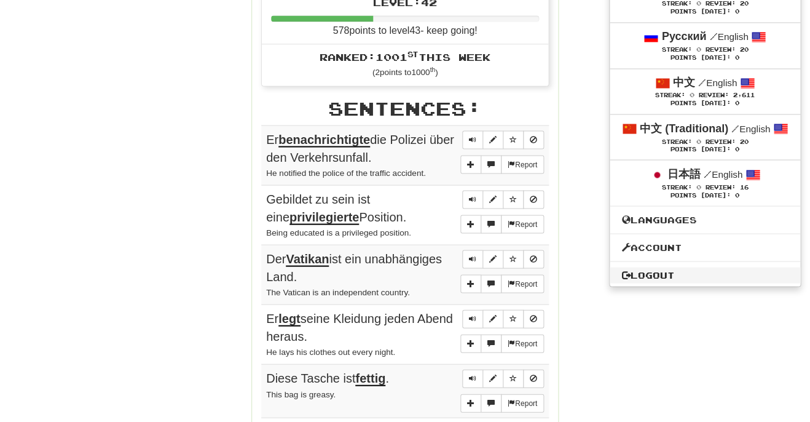
click at [706, 267] on link "Logout" at bounding box center [705, 275] width 190 height 16
